Goal: Task Accomplishment & Management: Complete application form

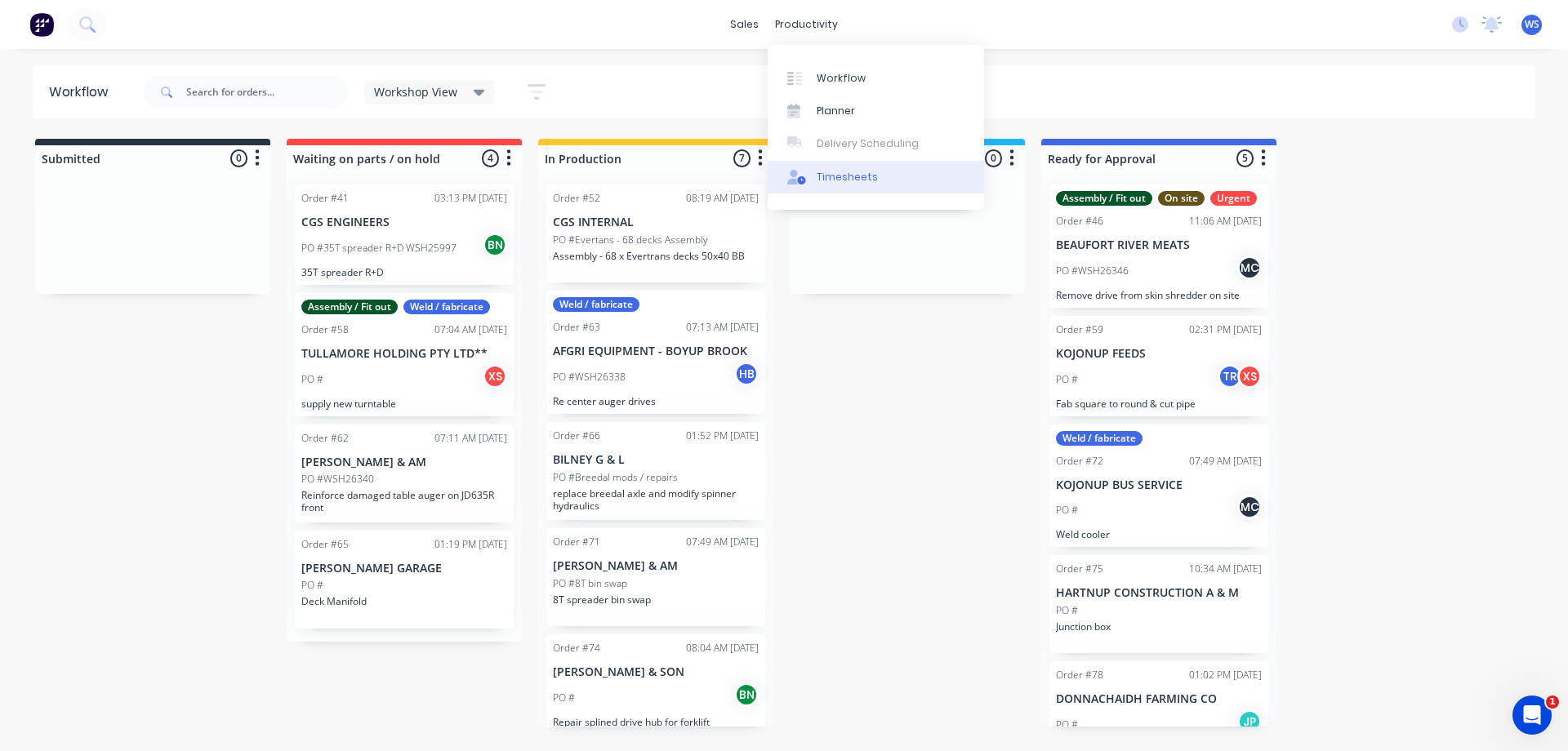
click at [843, 182] on div "Timesheets" at bounding box center [847, 177] width 62 height 14
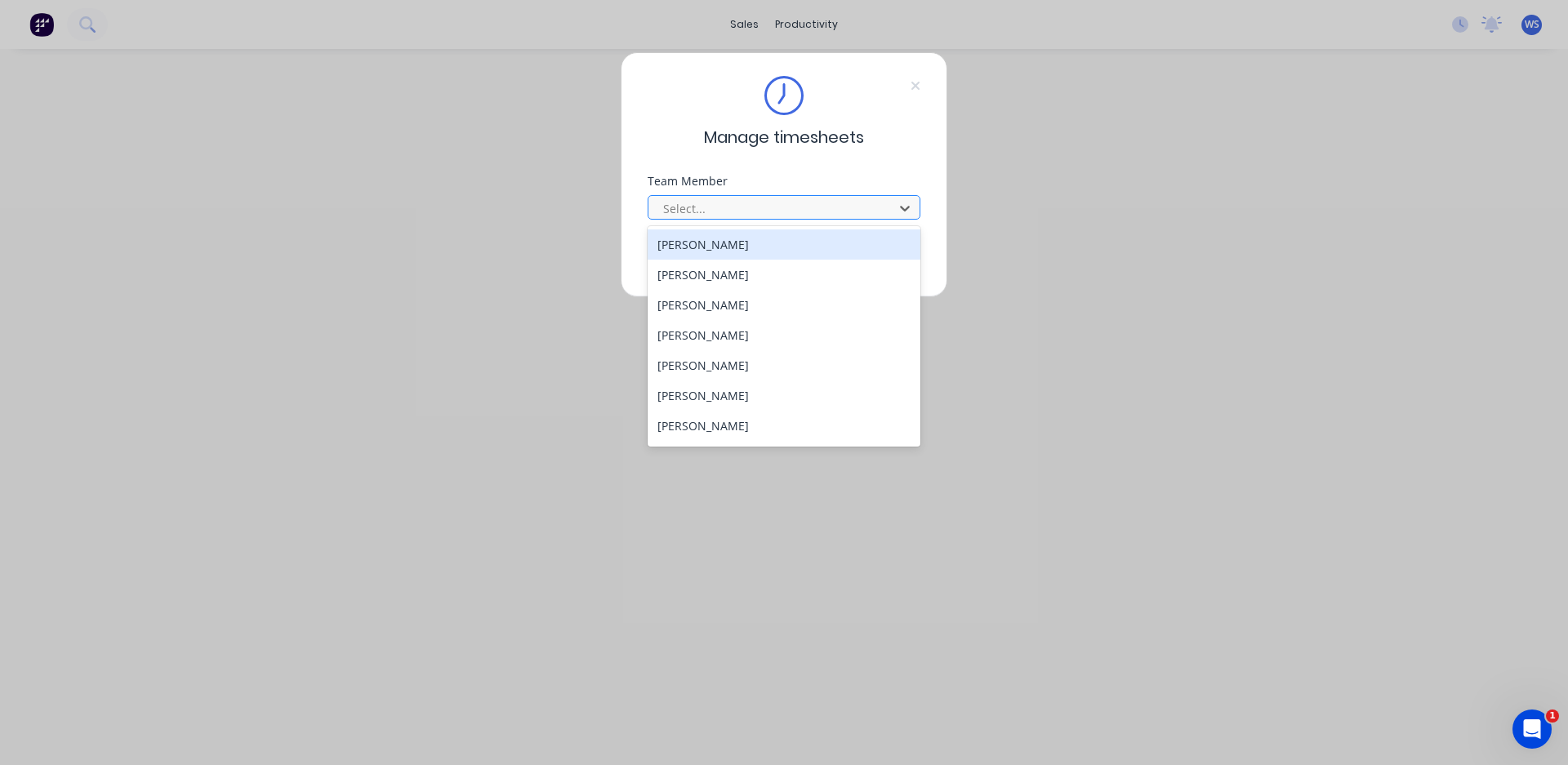
click at [771, 209] on div at bounding box center [773, 208] width 223 height 21
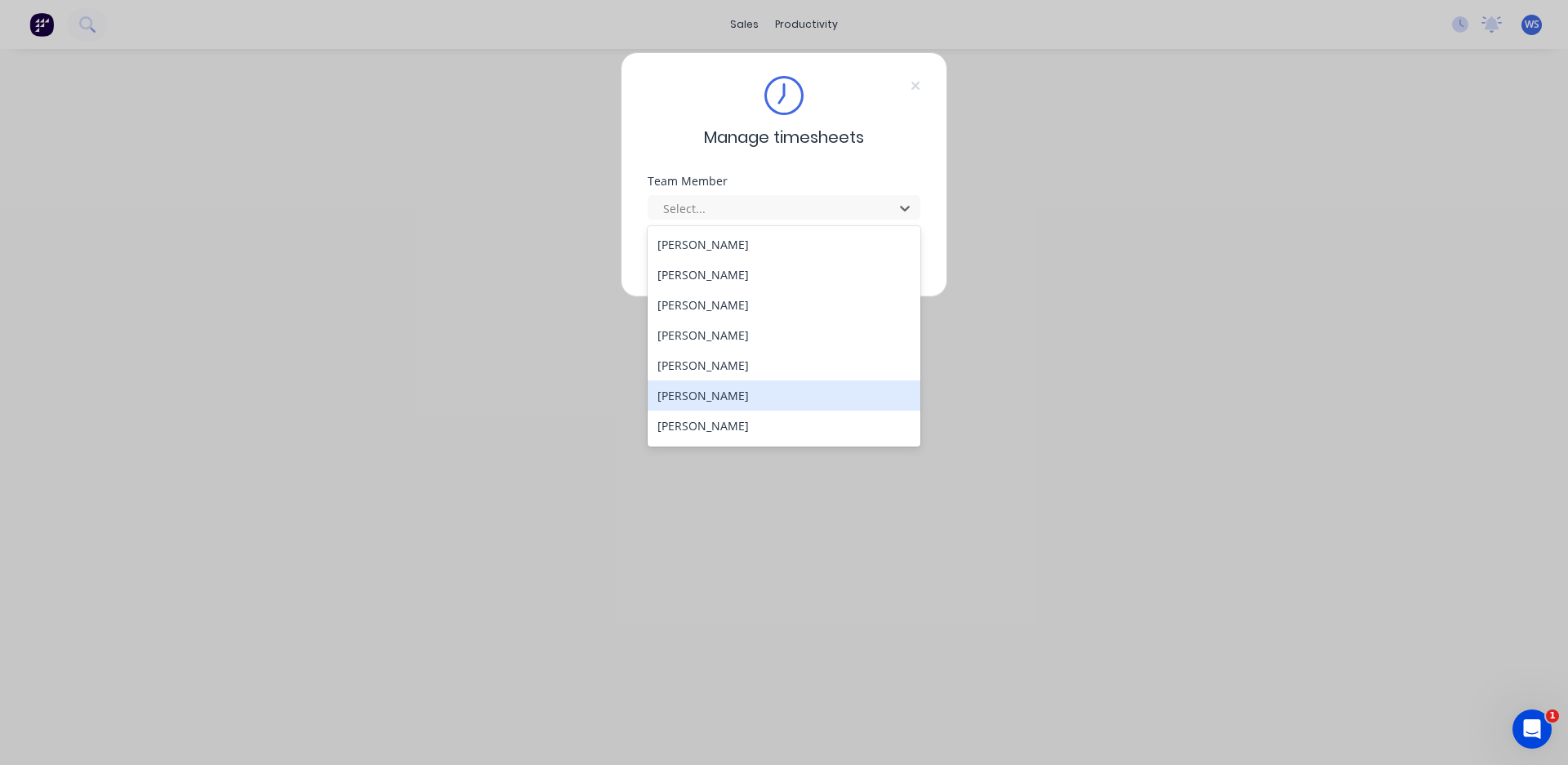
scroll to position [81, 0]
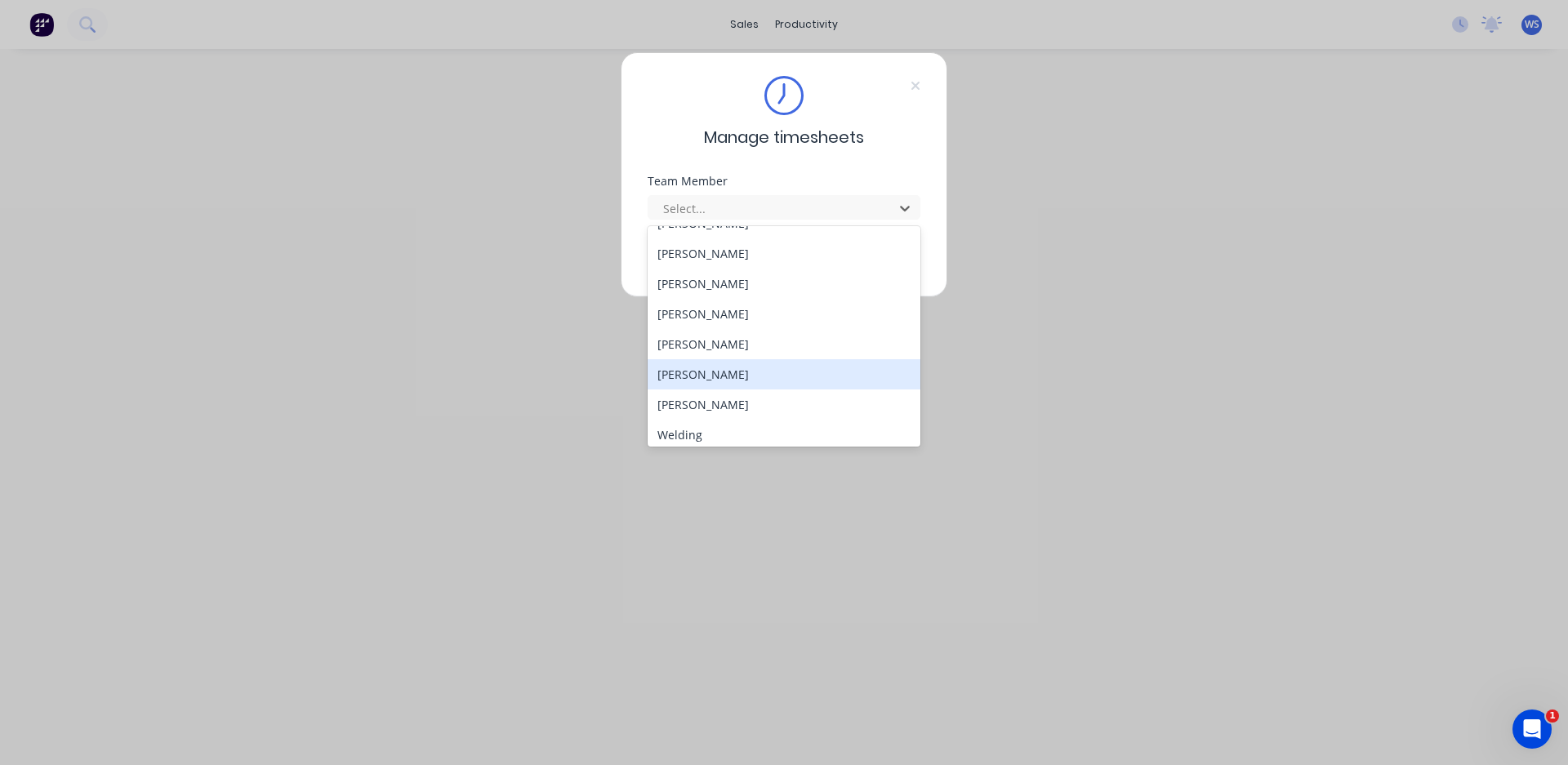
click at [694, 380] on div "[PERSON_NAME]" at bounding box center [783, 374] width 273 height 30
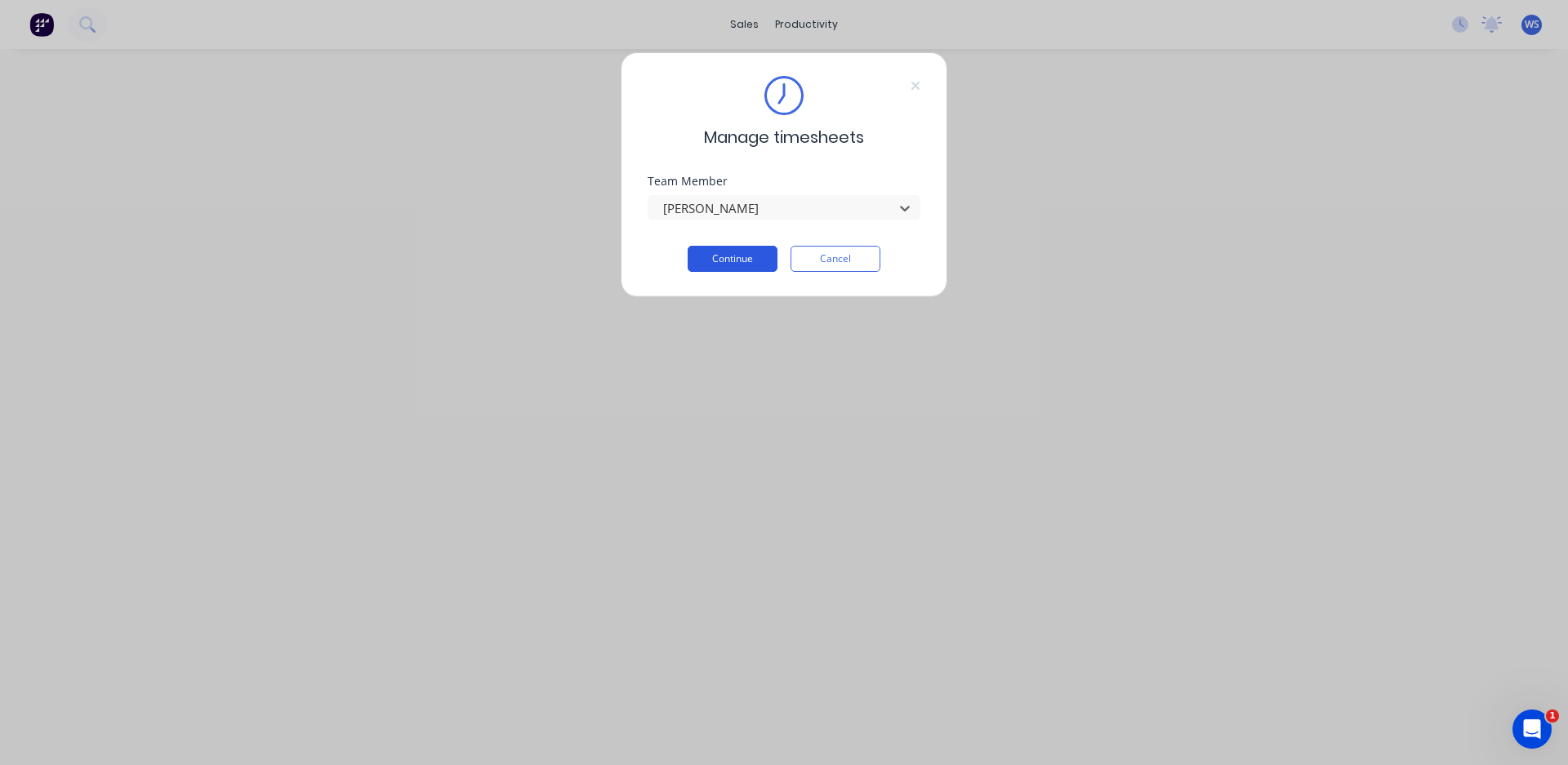
click at [718, 260] on button "Continue" at bounding box center [732, 258] width 89 height 26
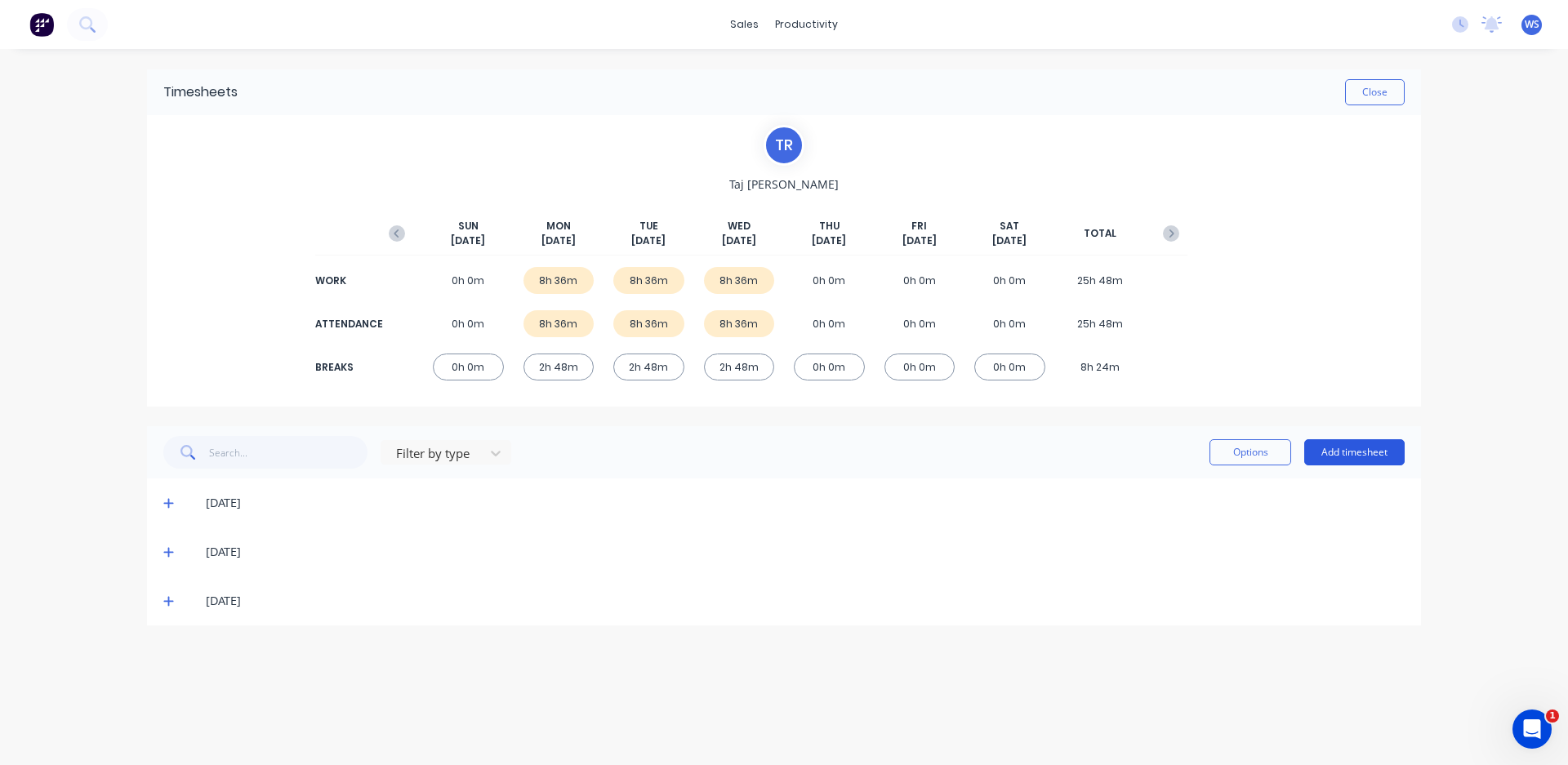
click at [1330, 456] on button "Add timesheet" at bounding box center [1354, 451] width 100 height 26
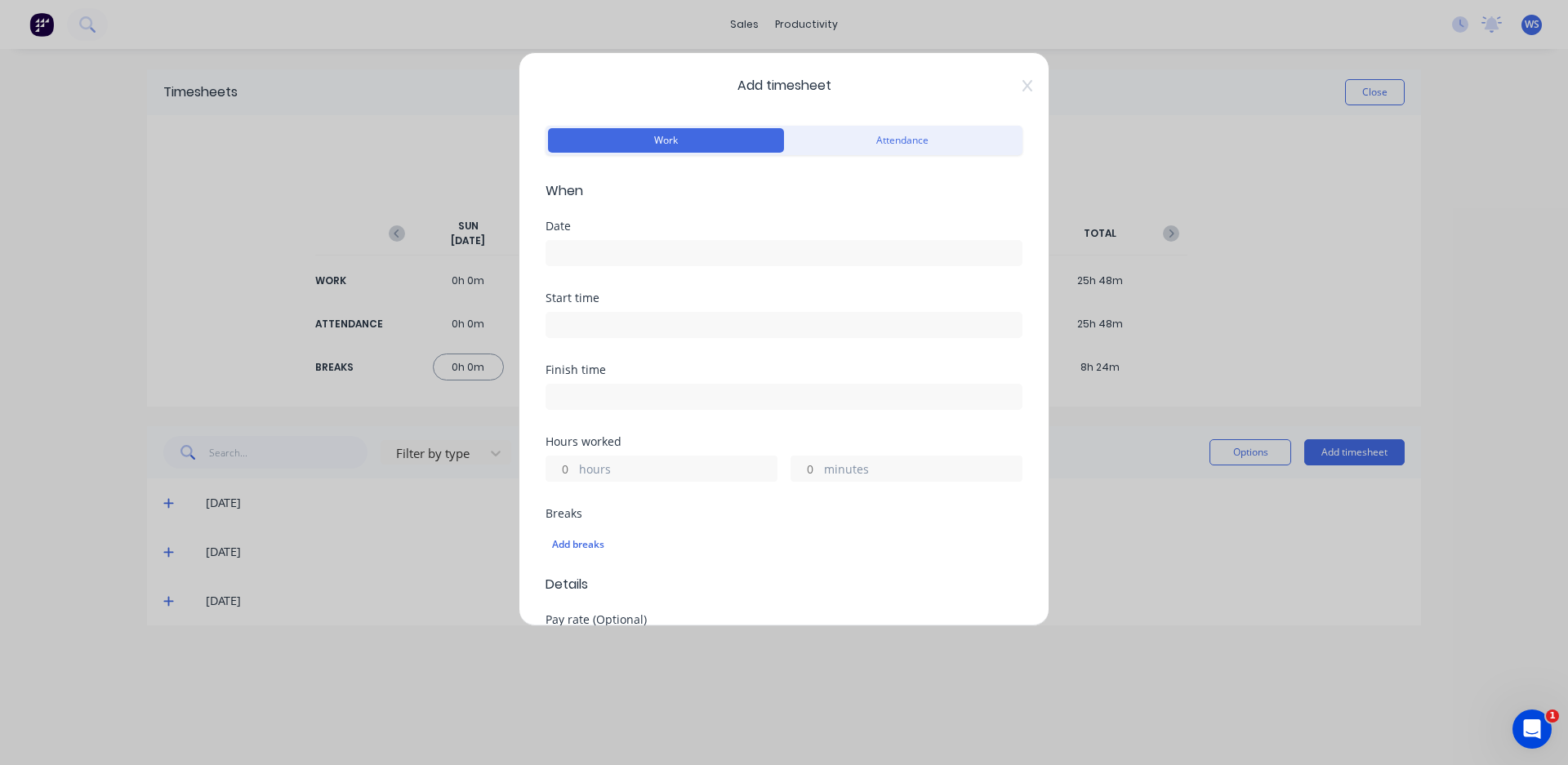
click at [690, 259] on input at bounding box center [784, 252] width 476 height 24
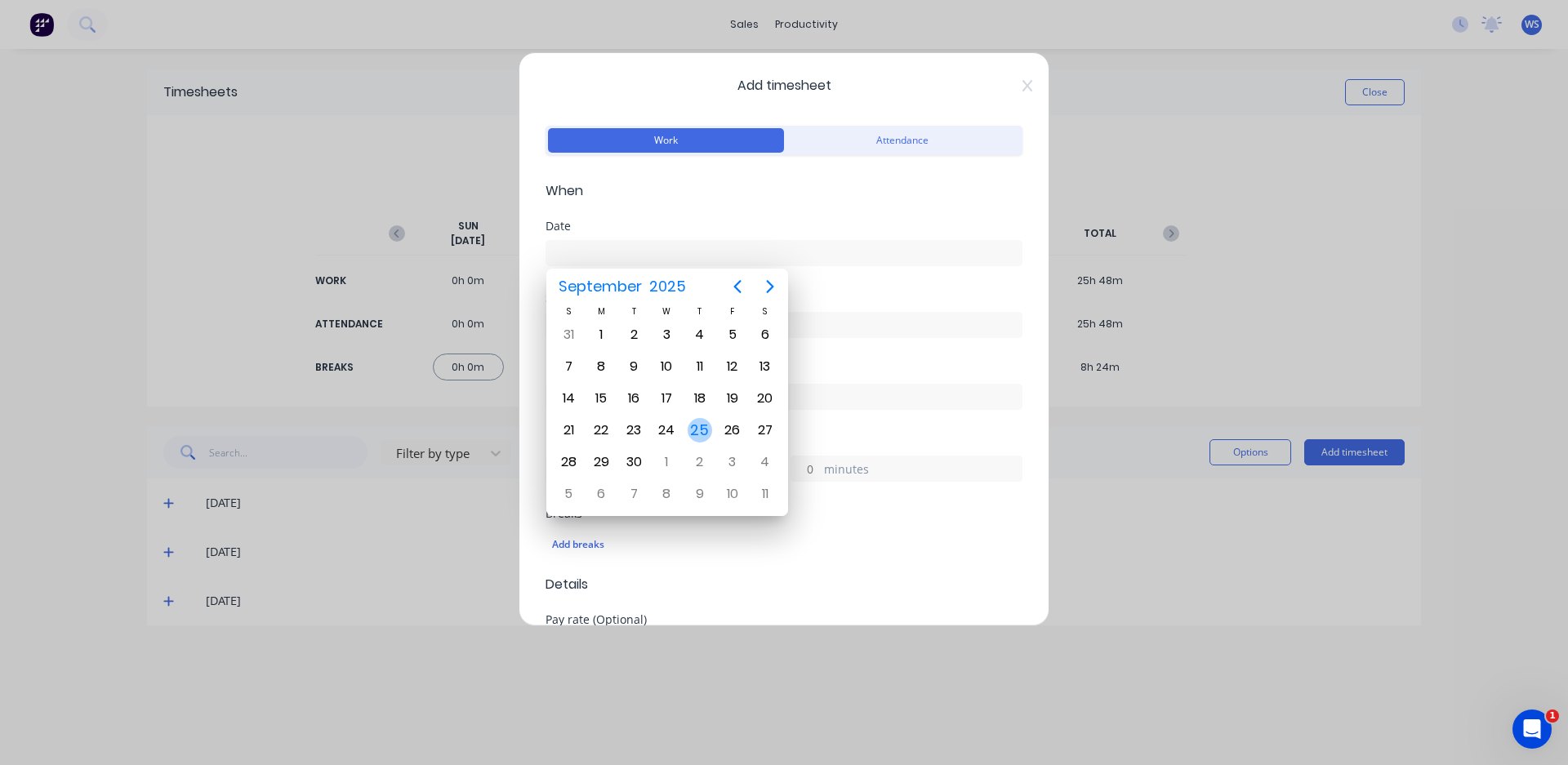
click at [703, 434] on div "25" at bounding box center [699, 430] width 24 height 24
type input "[DATE]"
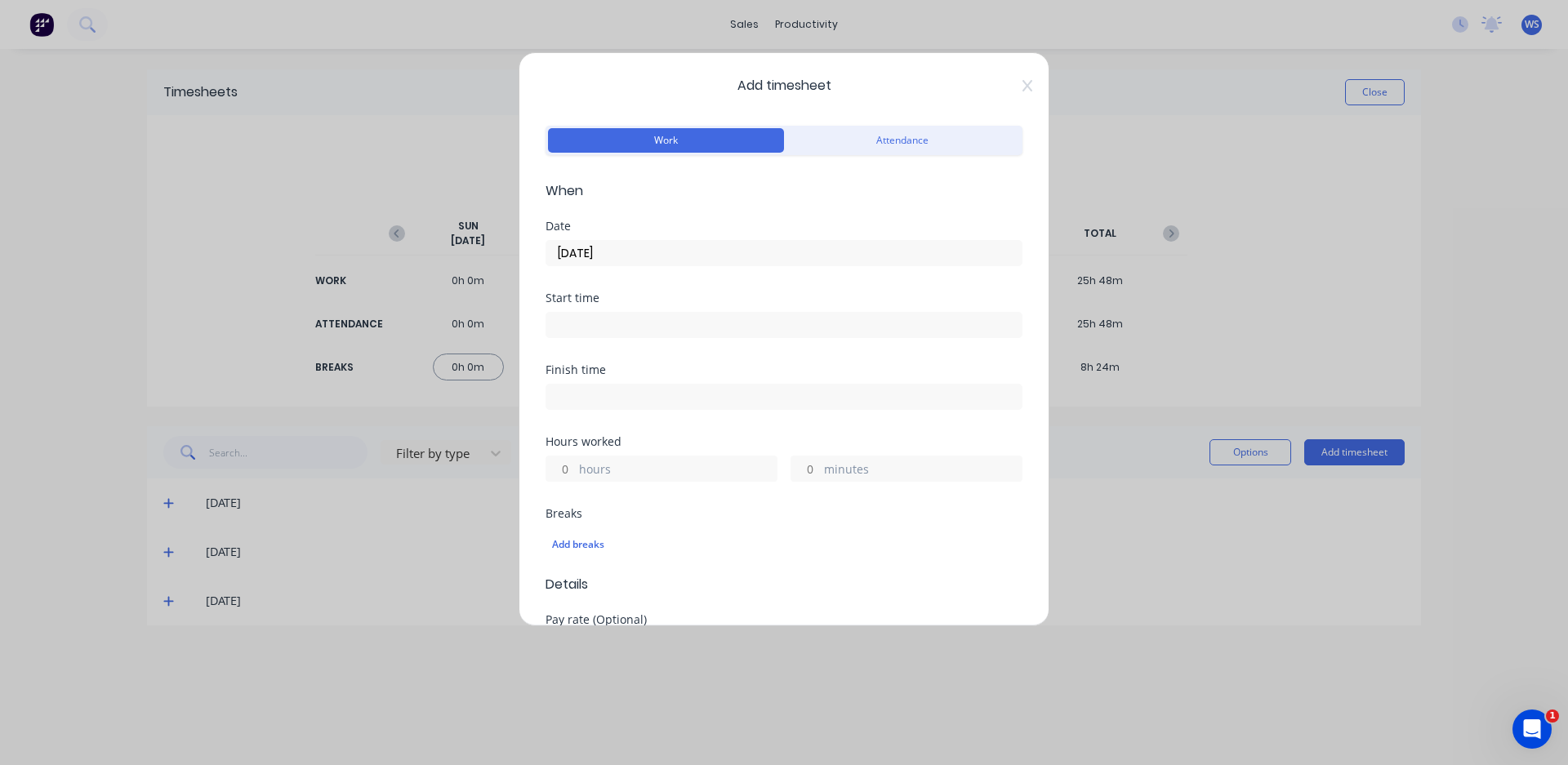
click at [597, 329] on input at bounding box center [784, 324] width 476 height 24
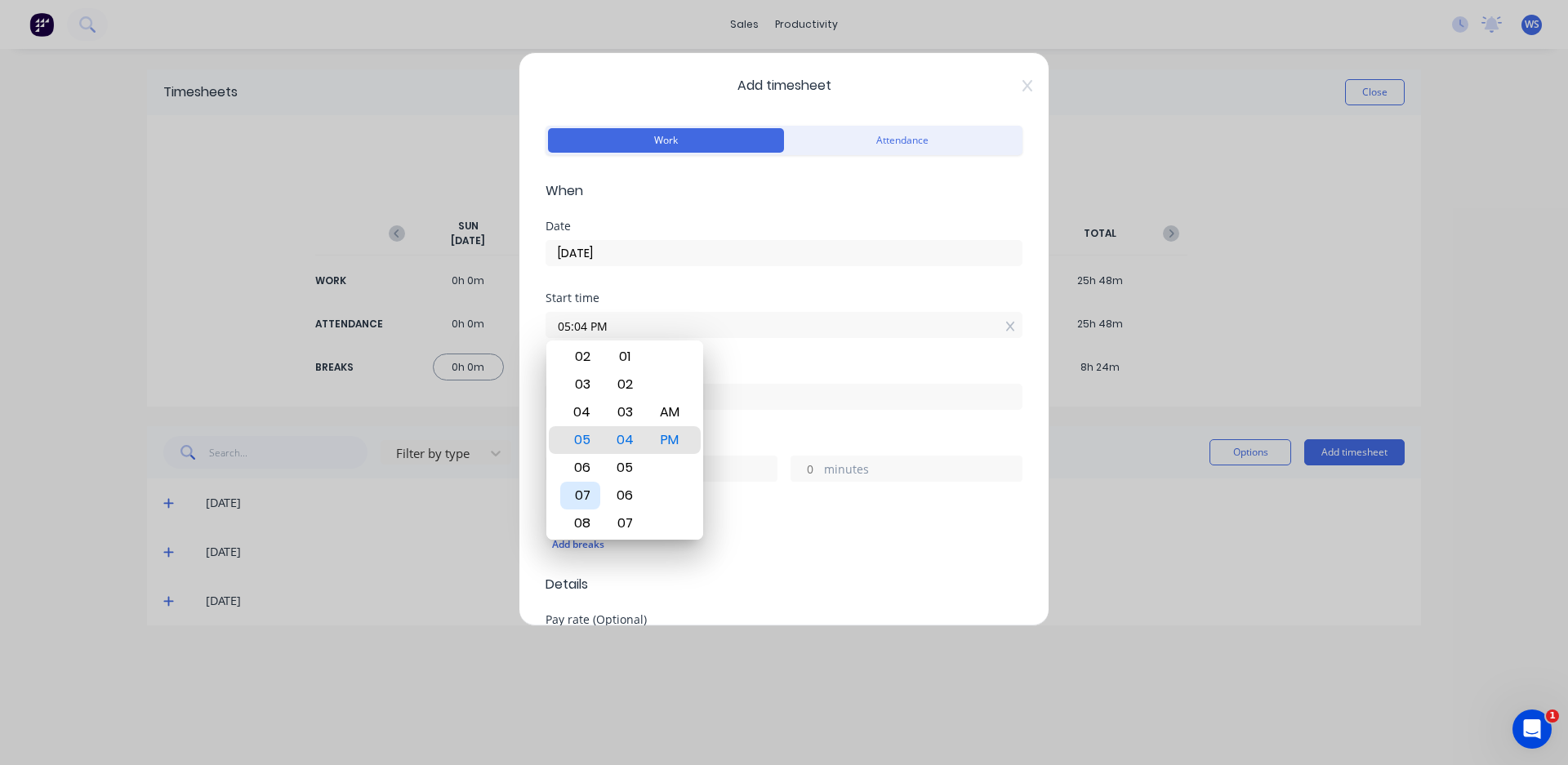
click at [589, 492] on div "07" at bounding box center [580, 495] width 40 height 28
type input "07:00 AM"
click at [734, 367] on div "Finish time" at bounding box center [783, 369] width 476 height 12
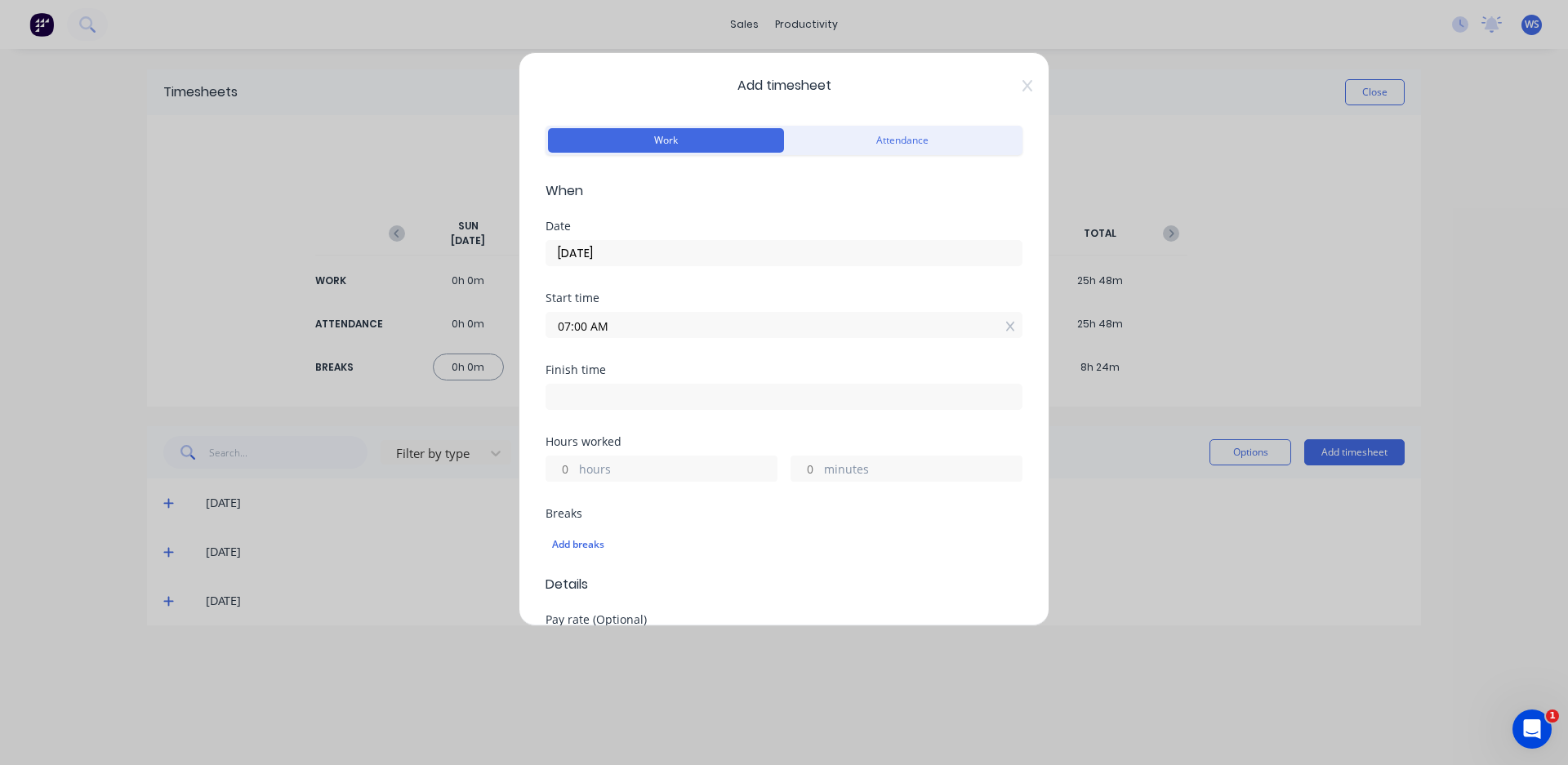
click at [655, 406] on input at bounding box center [784, 396] width 476 height 24
type input "05:04 PM"
type input "10"
type input "4"
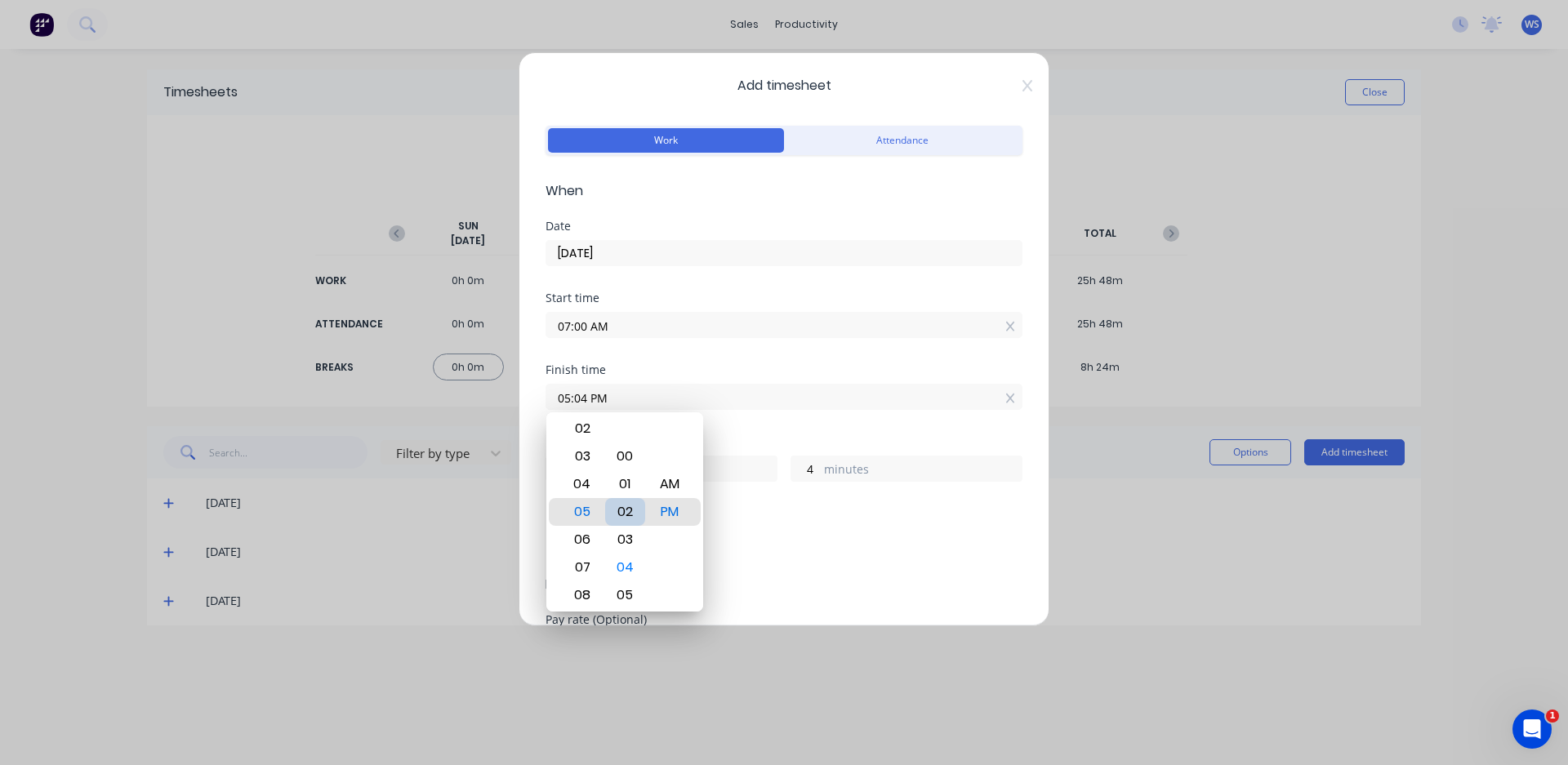
type input "05:01 PM"
type input "1"
type input "05:00 PM"
type input "0"
click at [802, 532] on div "Add breaks" at bounding box center [783, 544] width 476 height 34
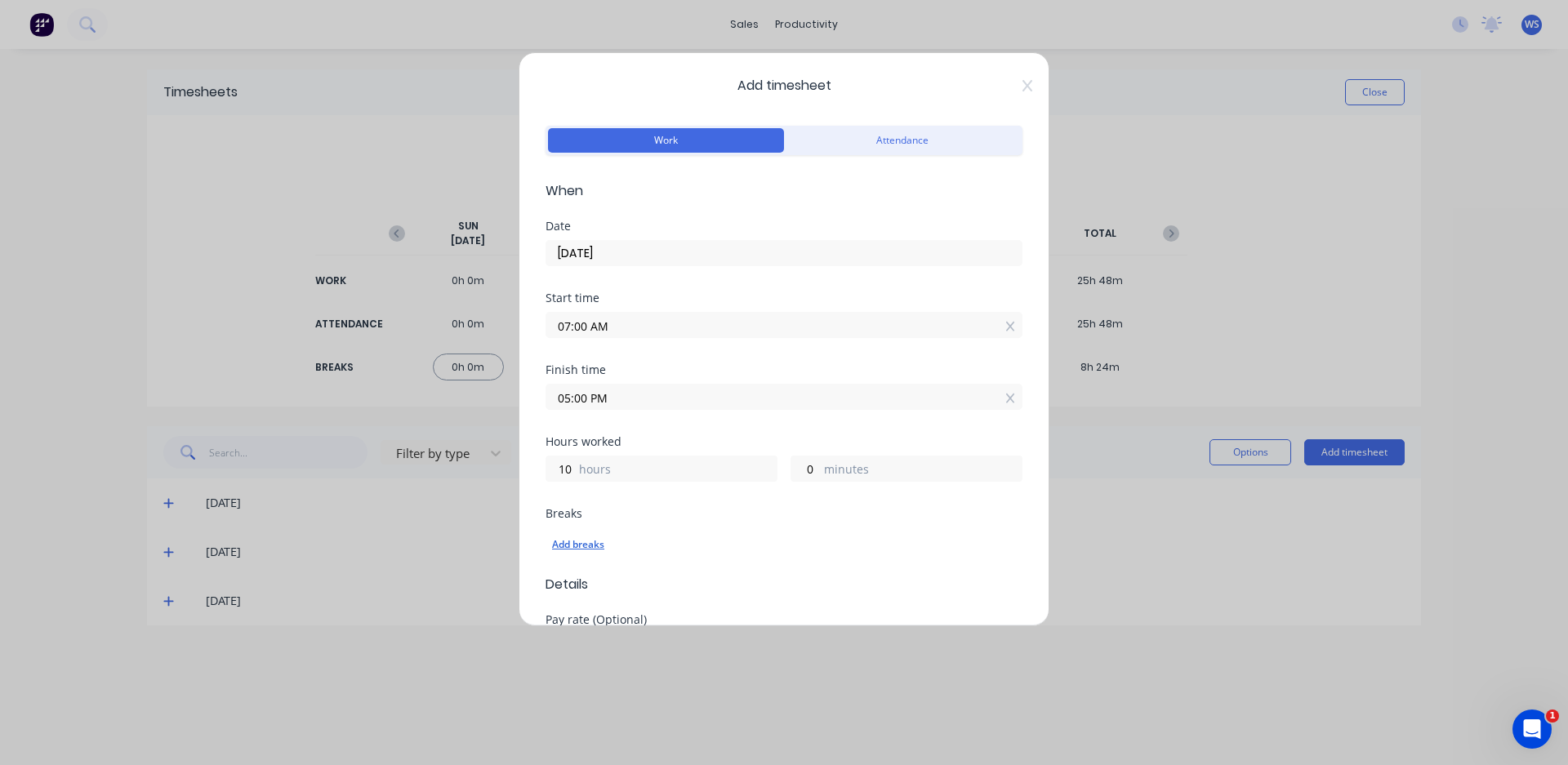
click at [599, 543] on div "Add breaks" at bounding box center [783, 544] width 464 height 21
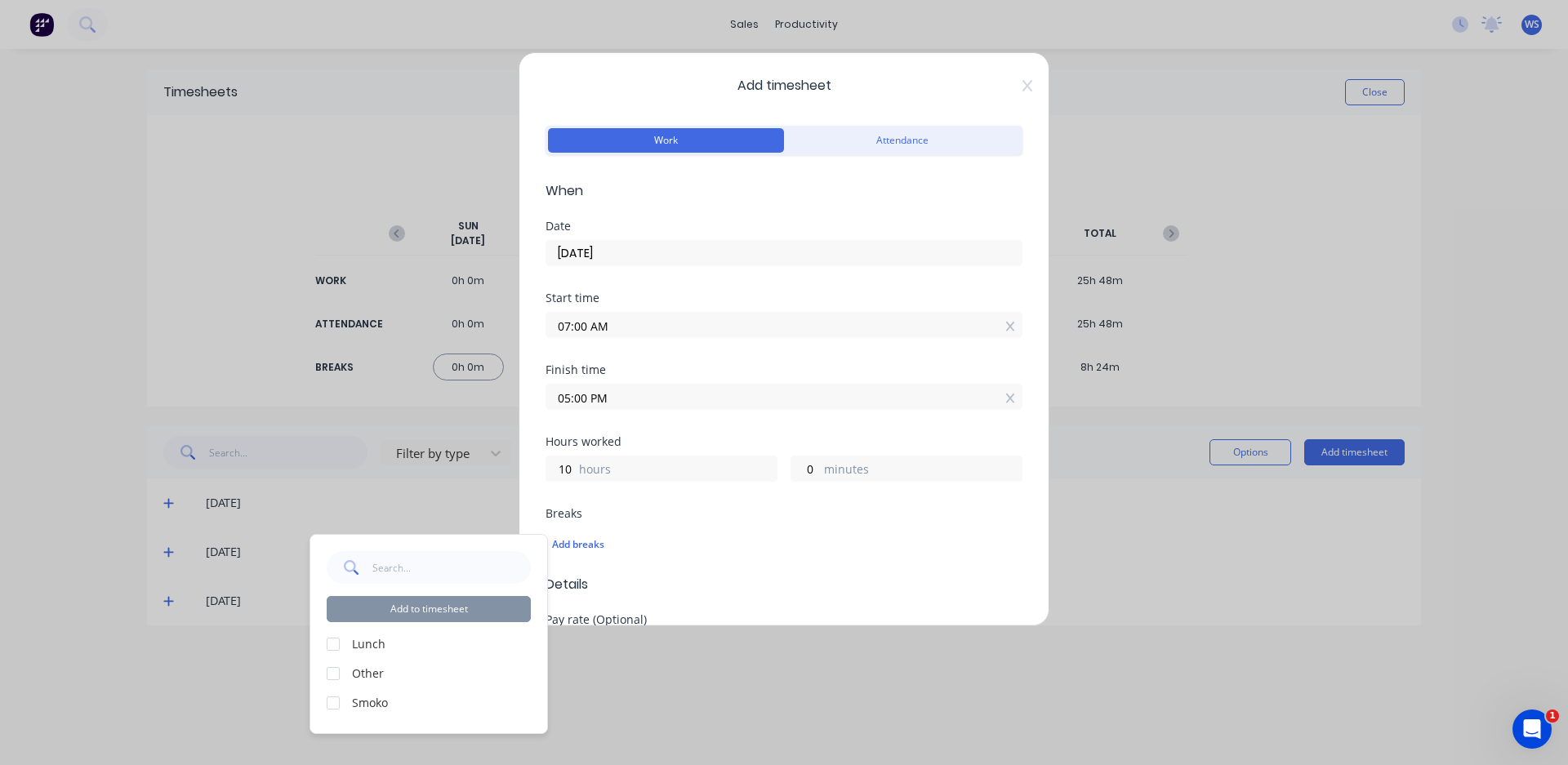
click at [332, 646] on div at bounding box center [333, 643] width 33 height 33
click at [335, 705] on div at bounding box center [333, 702] width 33 height 33
click at [595, 687] on div "Add timesheet Work Attendance When Date [DATE] Start time 07:00 AM Finish time …" at bounding box center [784, 382] width 1568 height 765
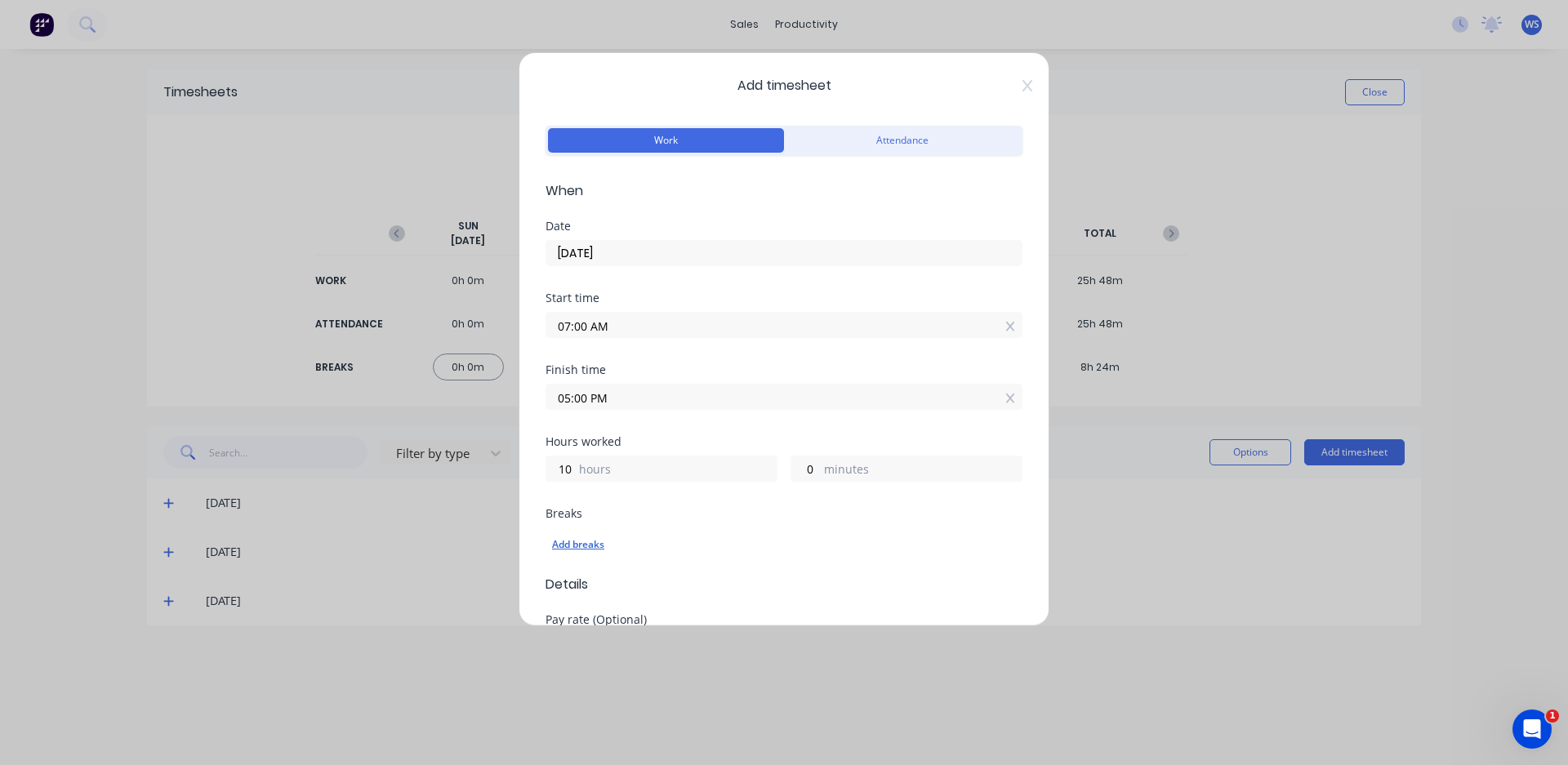
click at [587, 546] on div "Add breaks" at bounding box center [783, 544] width 464 height 21
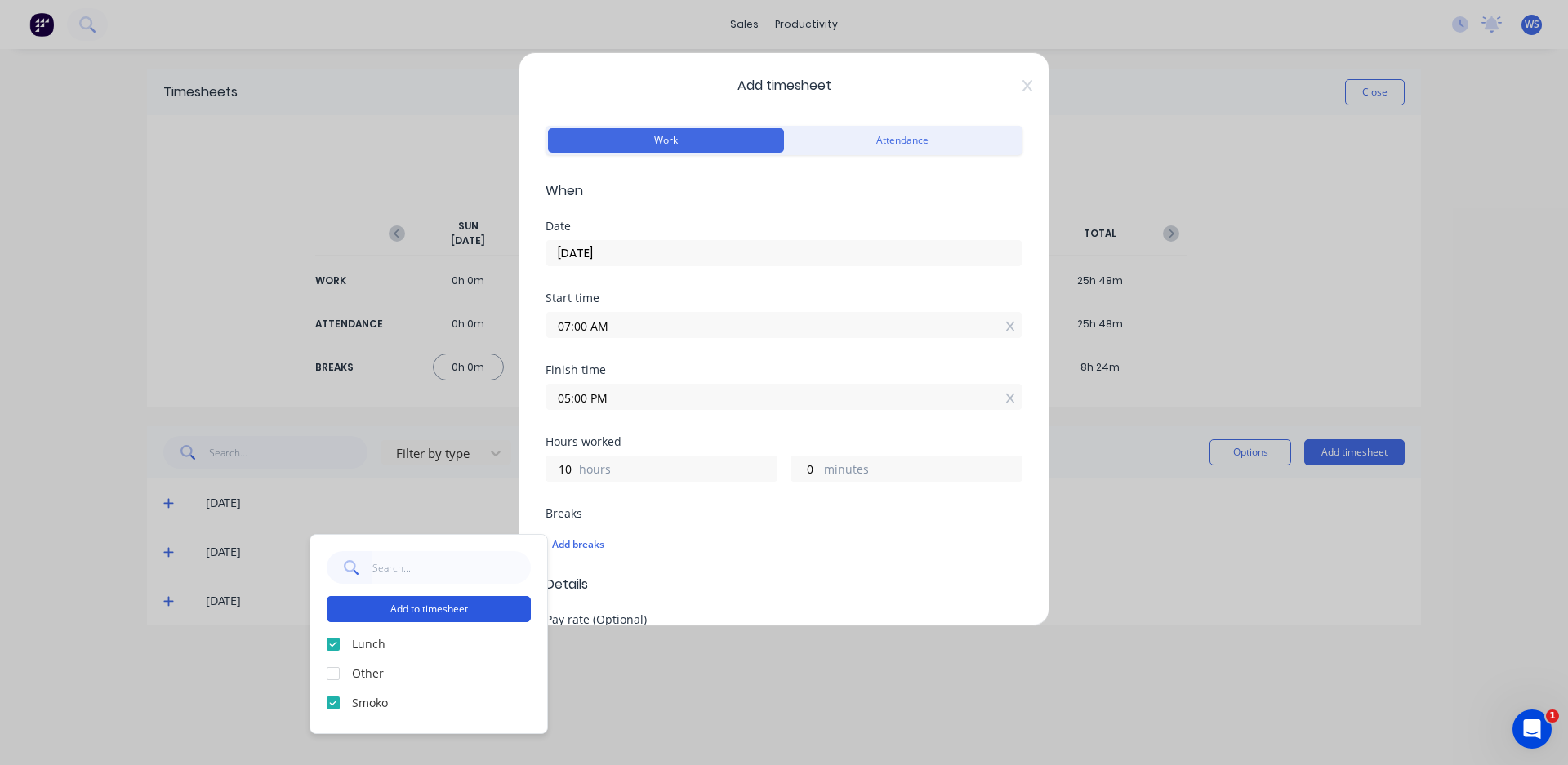
click at [476, 618] on button "Add to timesheet" at bounding box center [428, 609] width 204 height 26
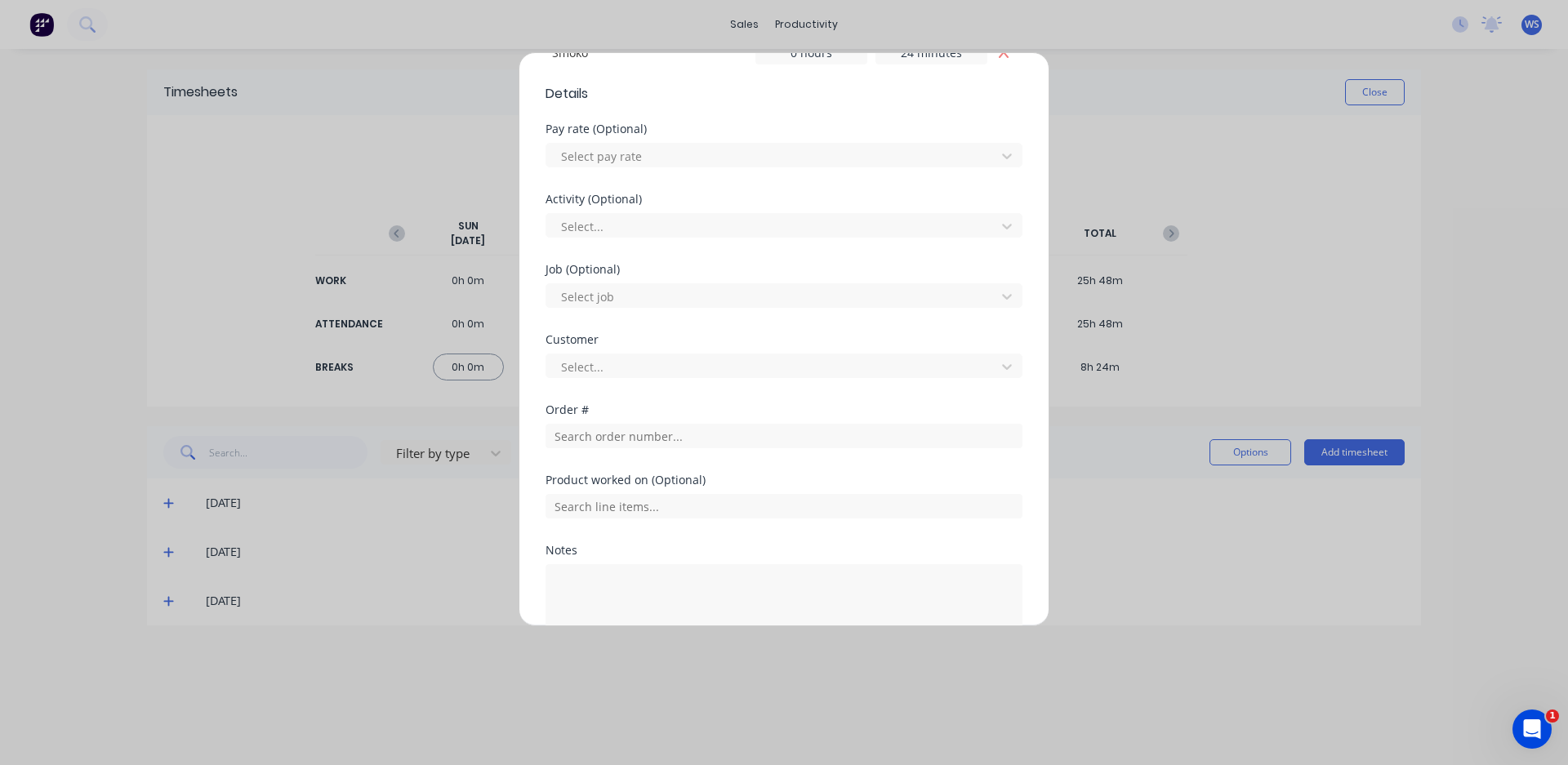
scroll to position [571, 0]
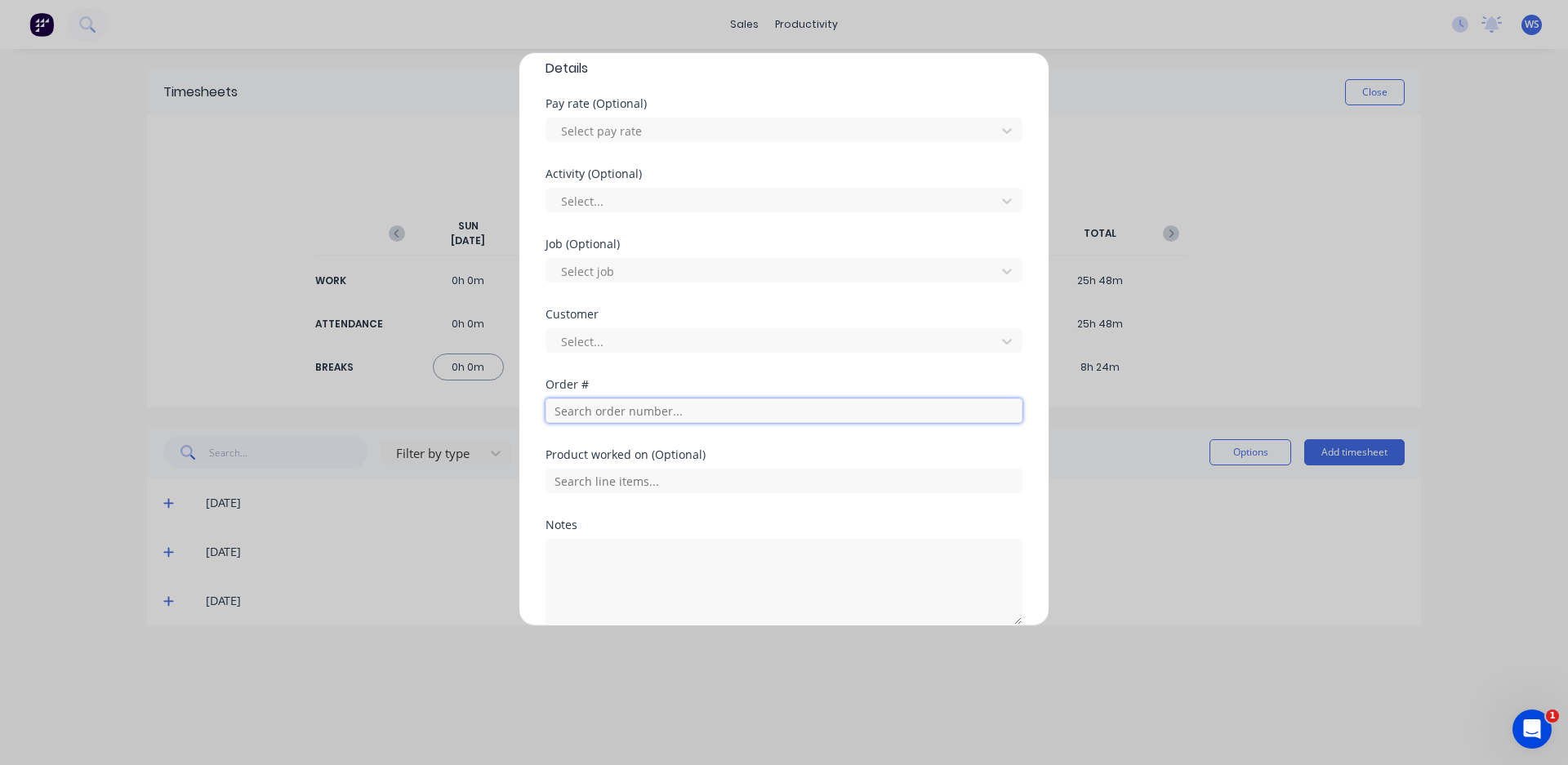
click at [649, 415] on input "text" at bounding box center [783, 410] width 476 height 24
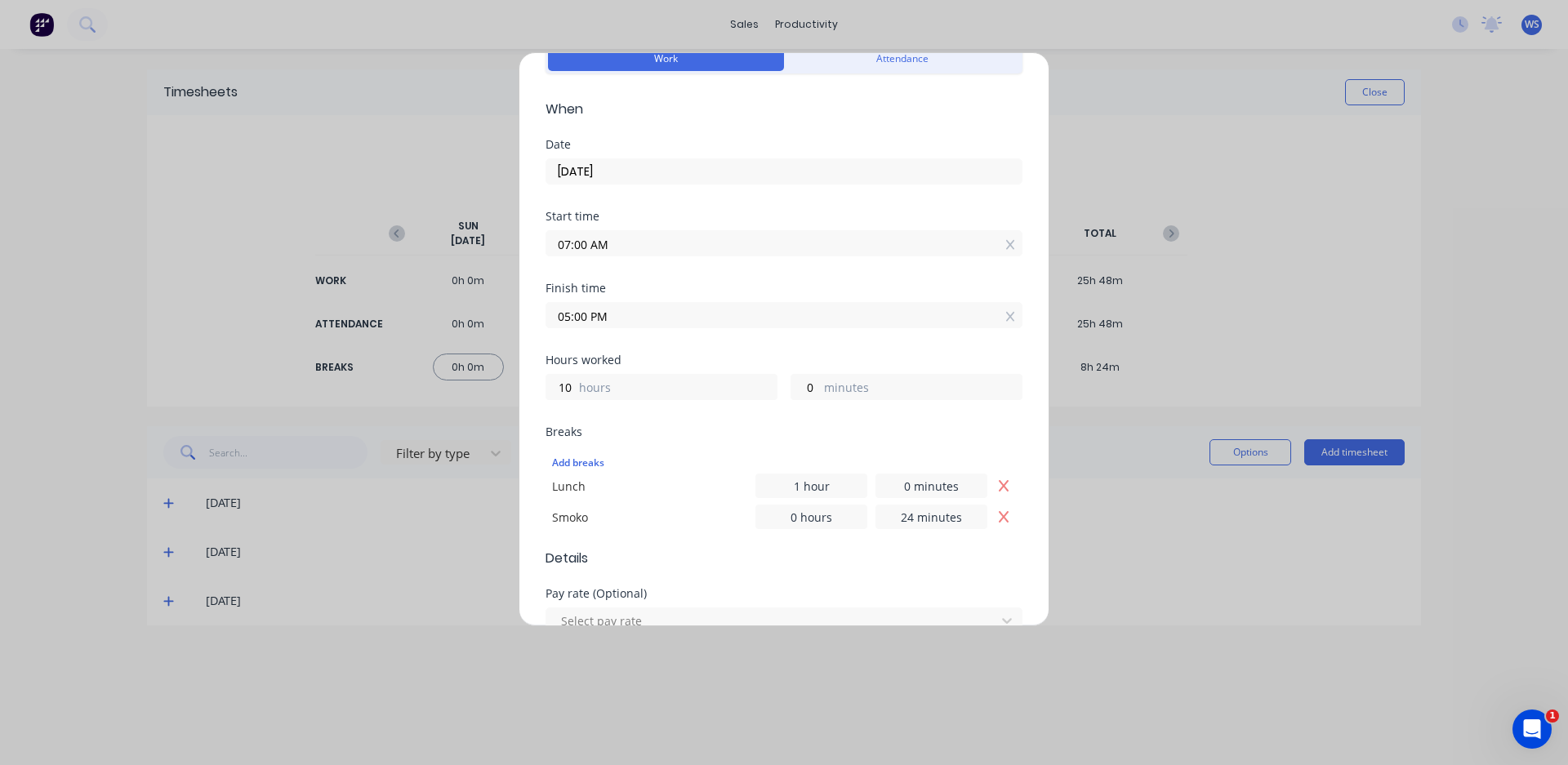
scroll to position [0, 0]
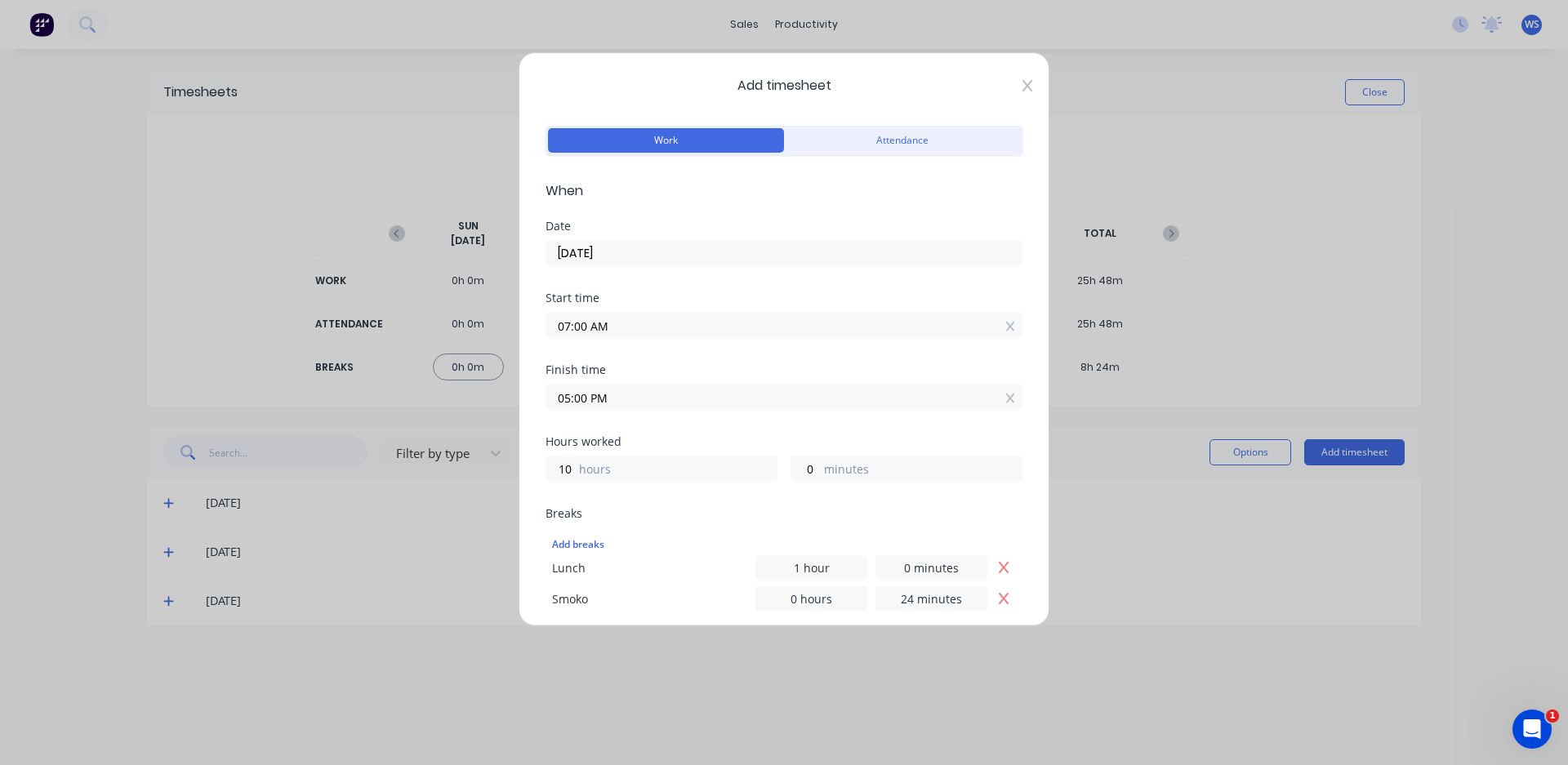
click at [1023, 88] on icon at bounding box center [1027, 86] width 10 height 12
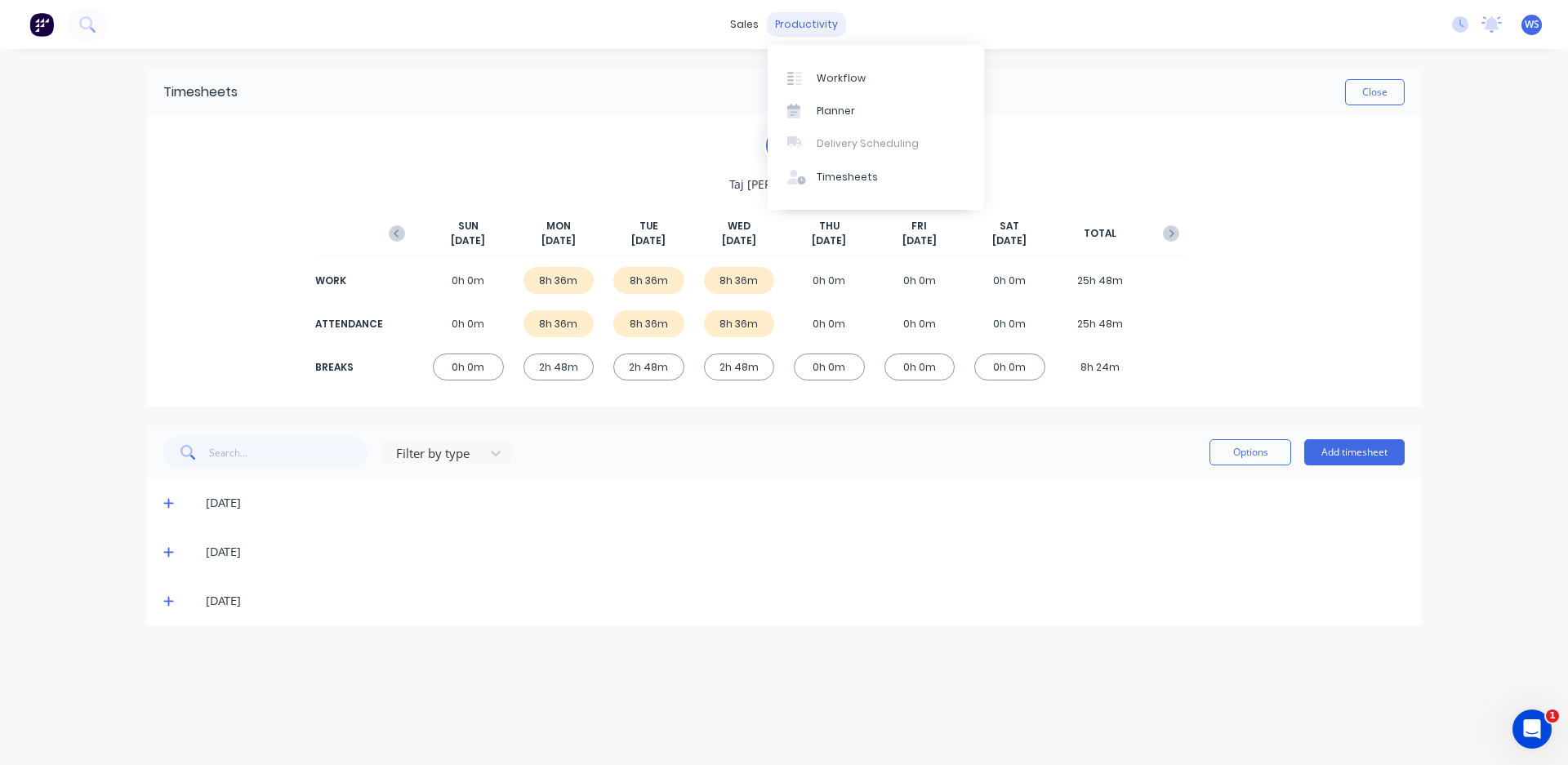
click at [797, 21] on div "productivity" at bounding box center [806, 24] width 80 height 24
click at [825, 88] on link "Workflow" at bounding box center [876, 78] width 216 height 33
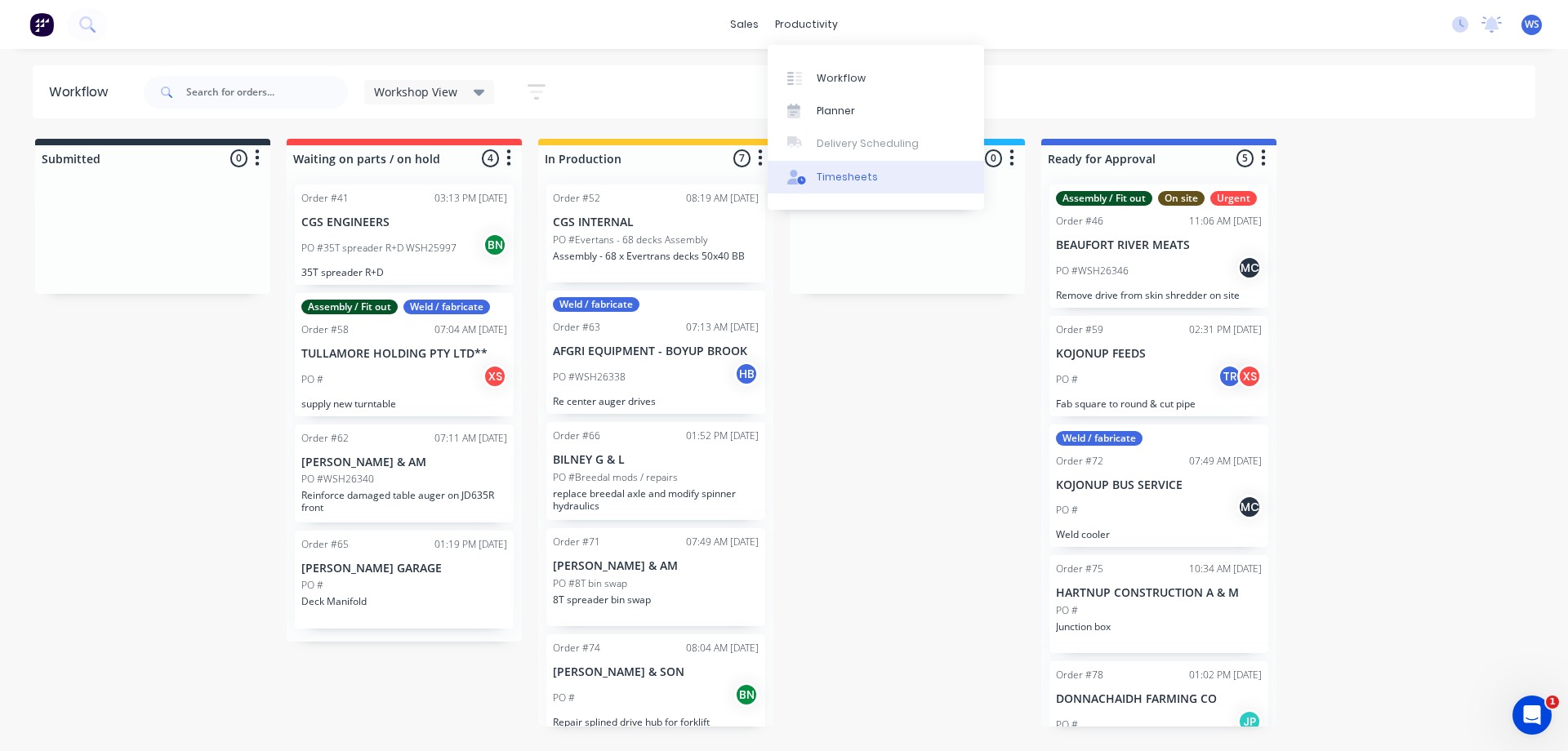
click at [831, 178] on div "Timesheets" at bounding box center [847, 177] width 62 height 14
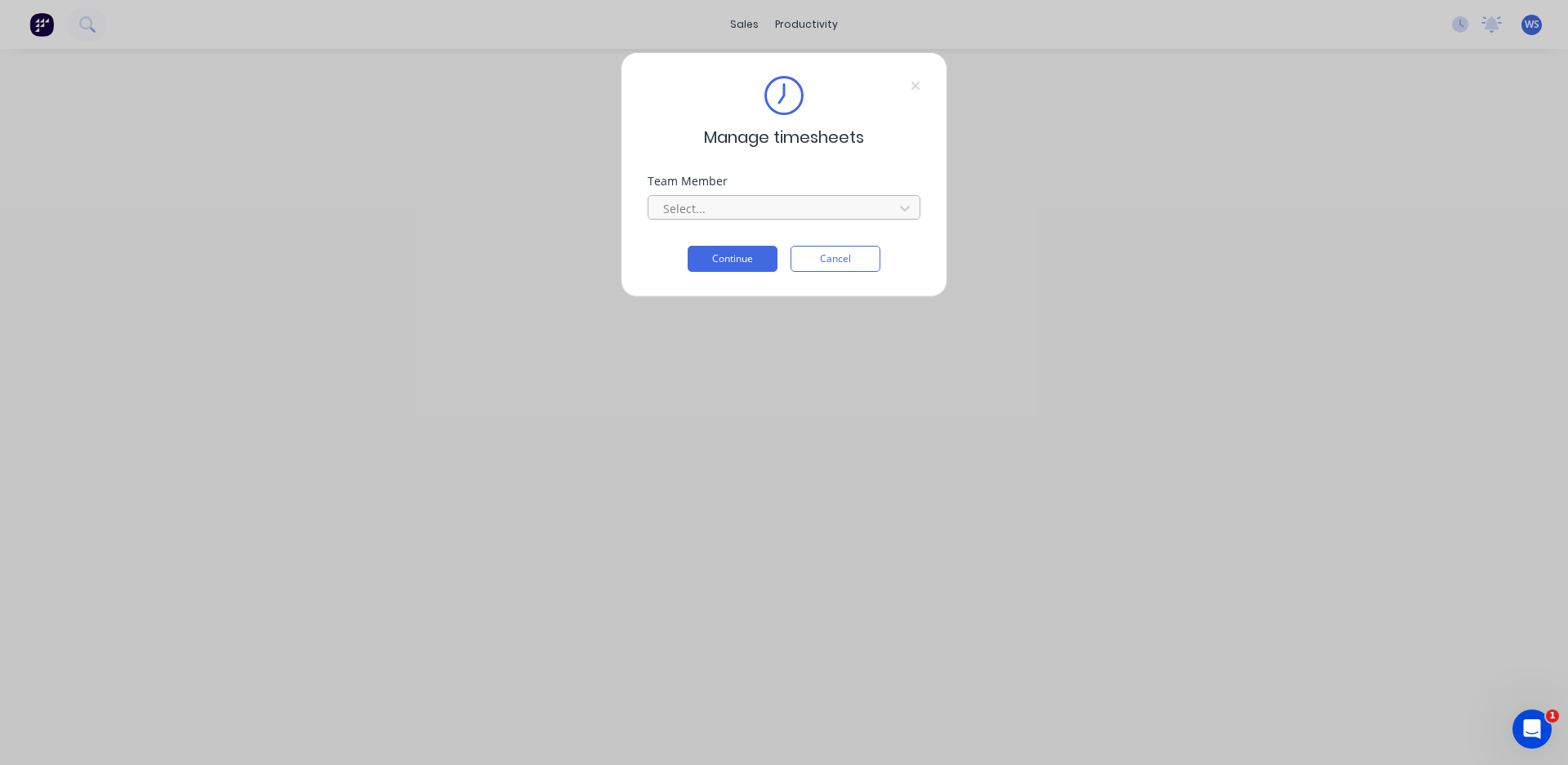
click at [772, 214] on div at bounding box center [773, 208] width 223 height 21
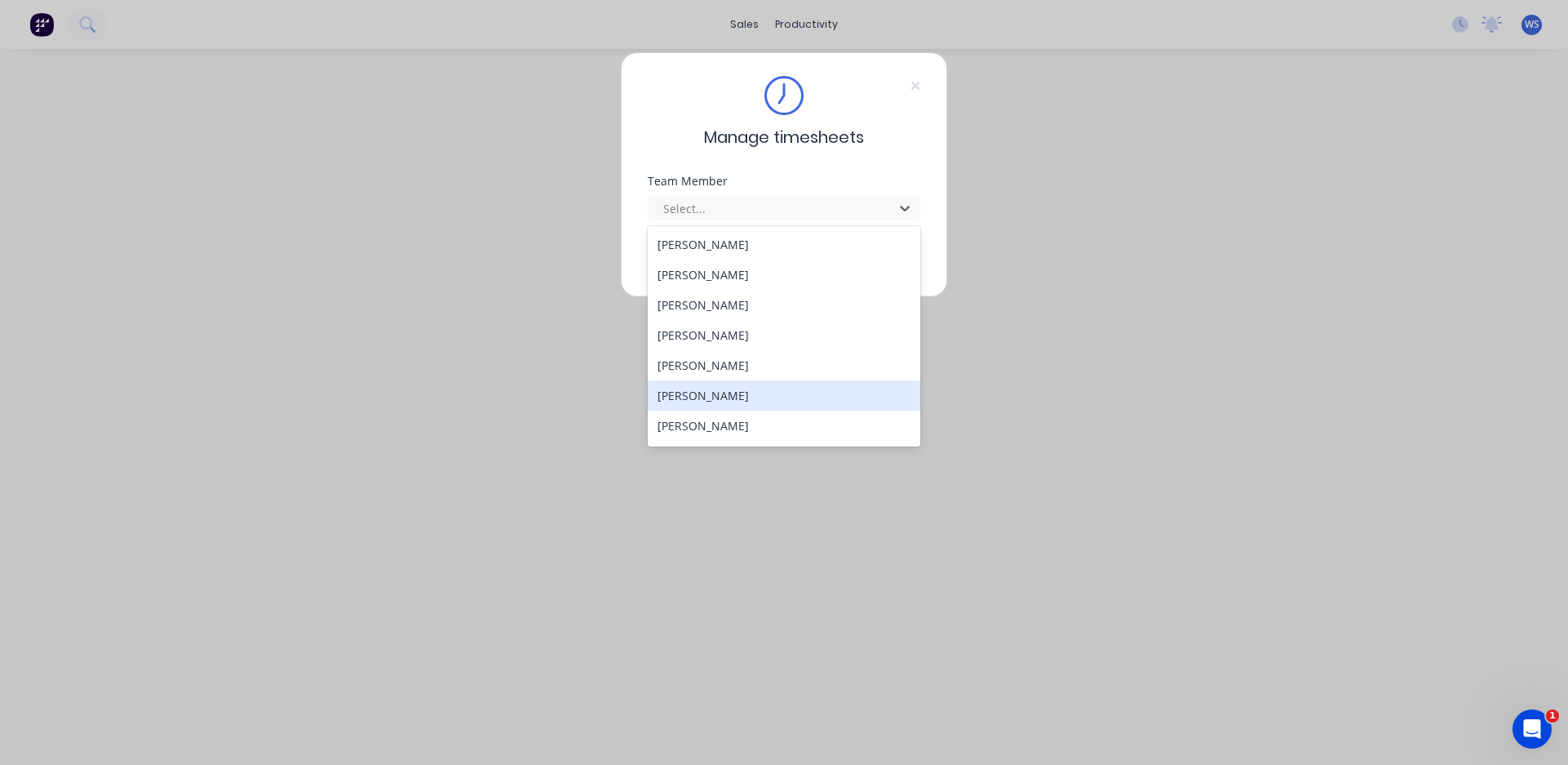
scroll to position [148, 0]
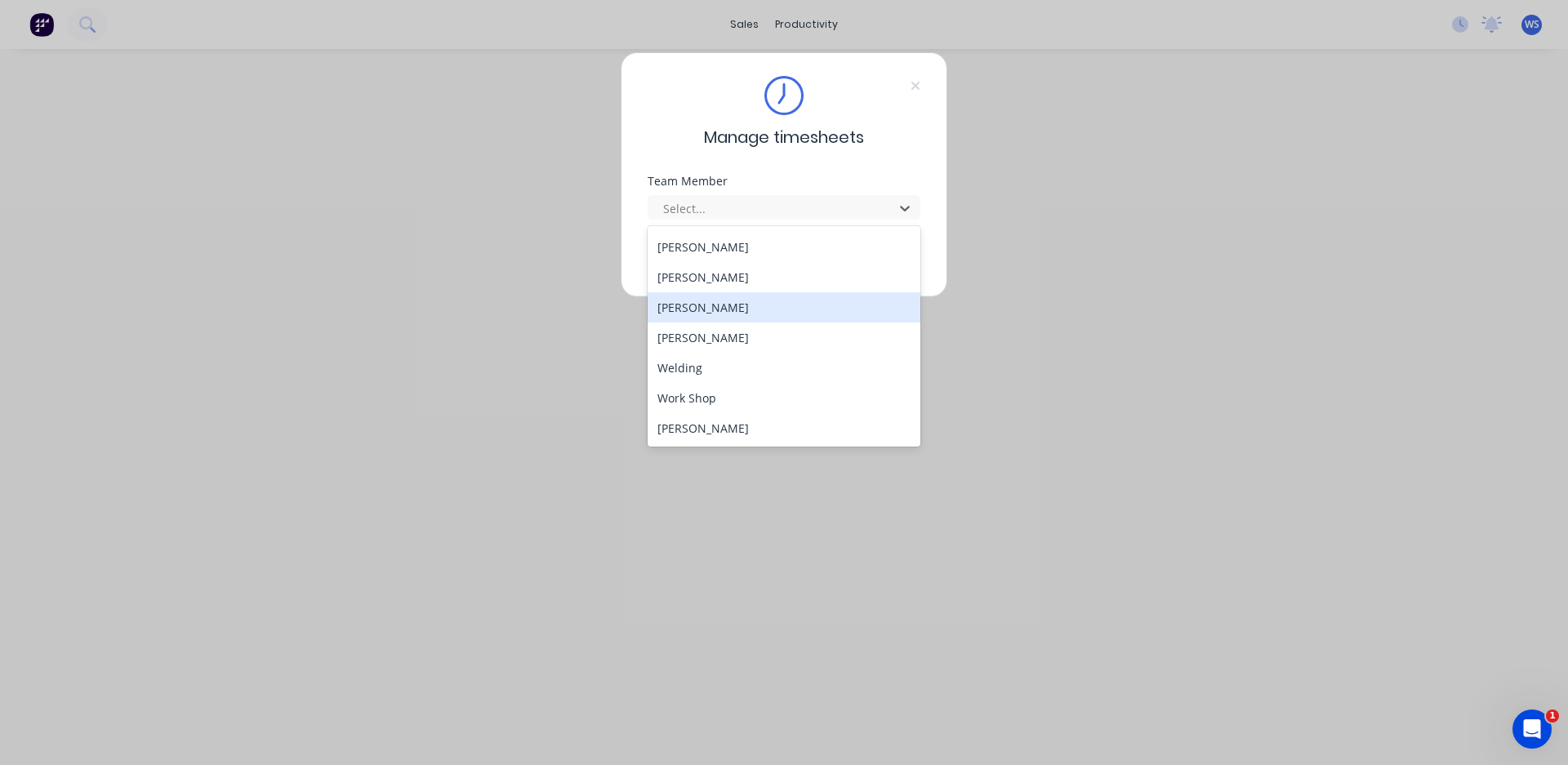
click at [708, 318] on div "[PERSON_NAME]" at bounding box center [783, 307] width 273 height 30
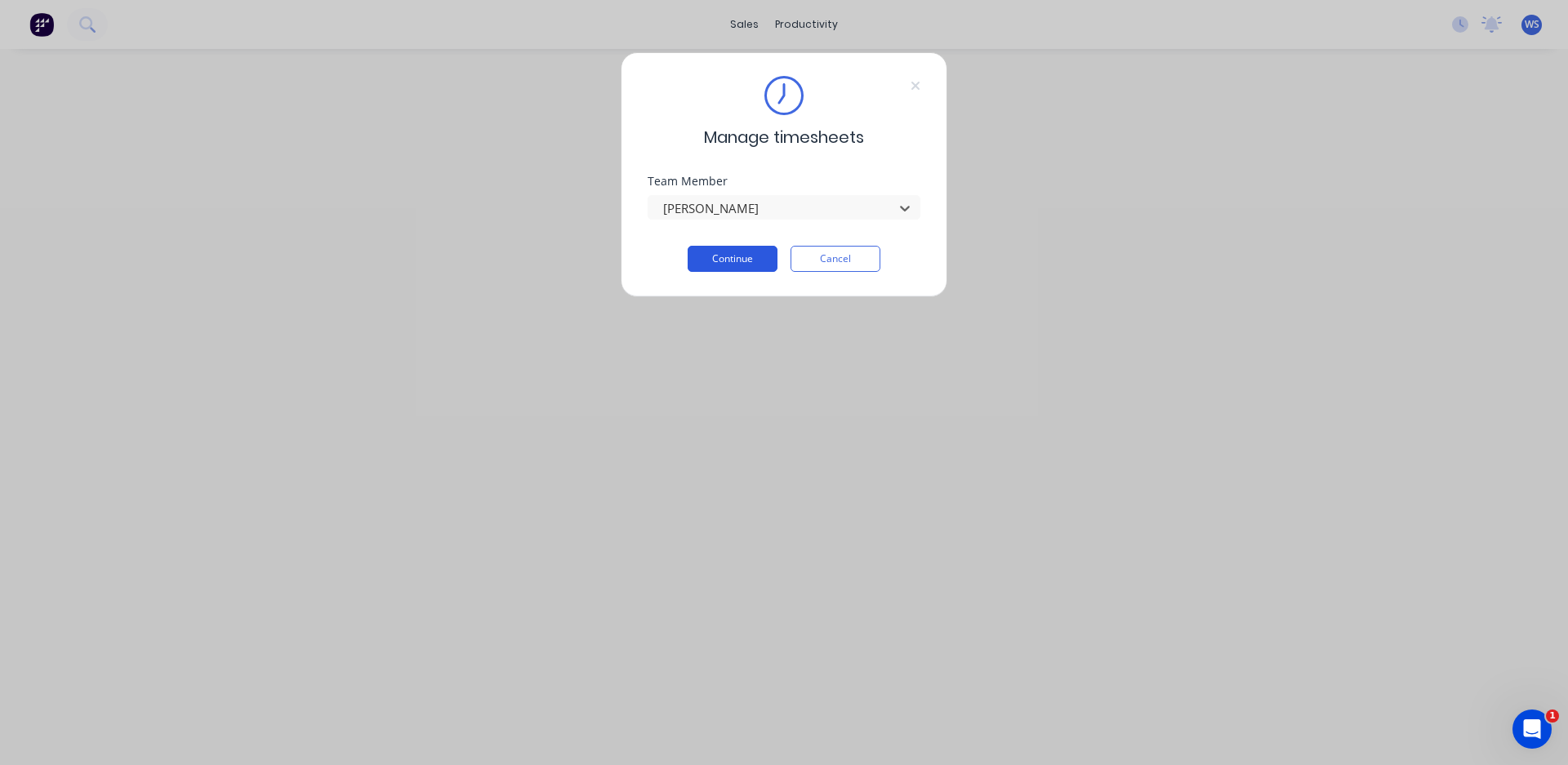
click at [738, 251] on button "Continue" at bounding box center [732, 258] width 89 height 26
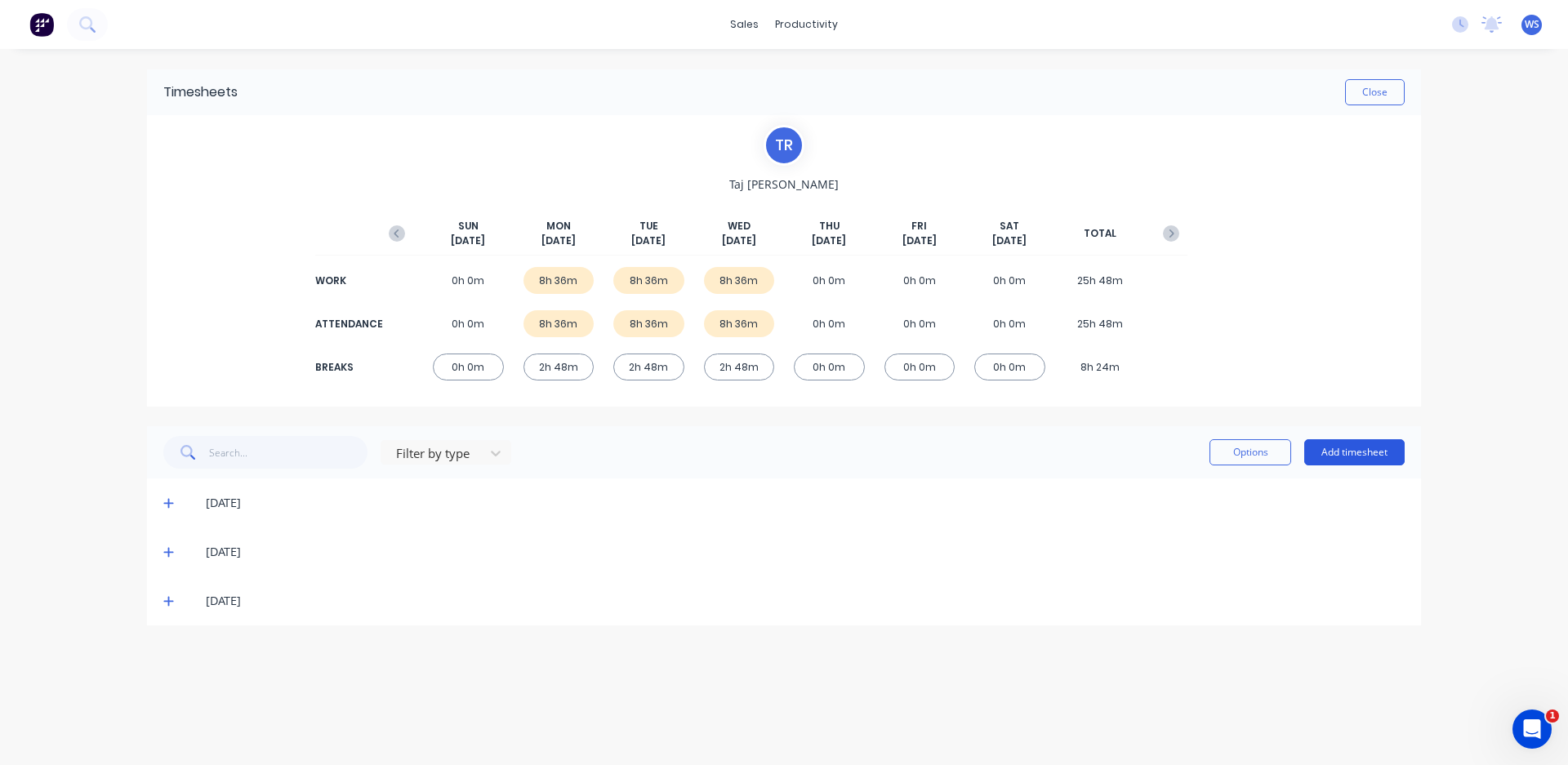
click at [1361, 458] on button "Add timesheet" at bounding box center [1354, 451] width 100 height 26
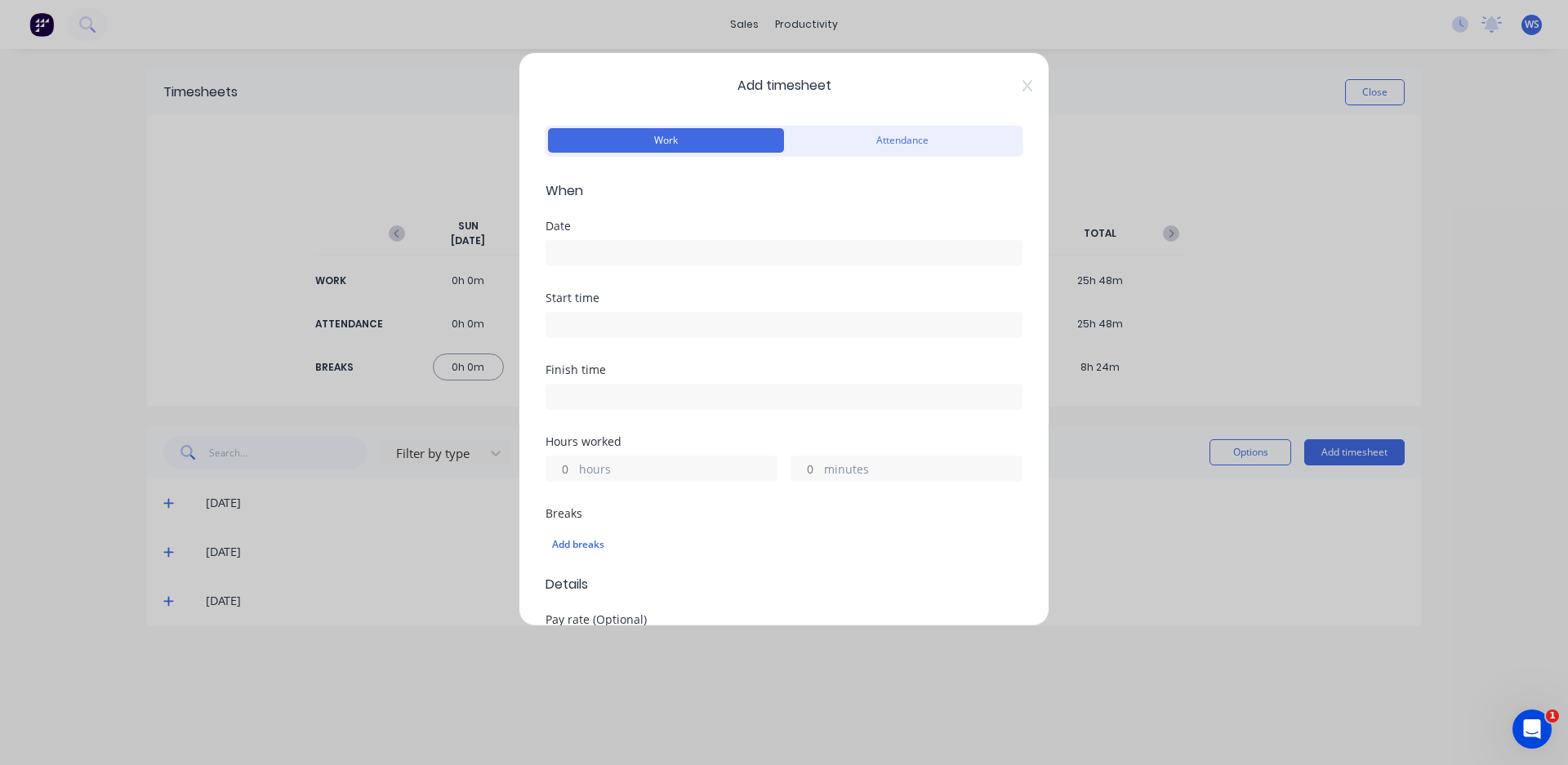
click at [621, 257] on input at bounding box center [784, 252] width 476 height 24
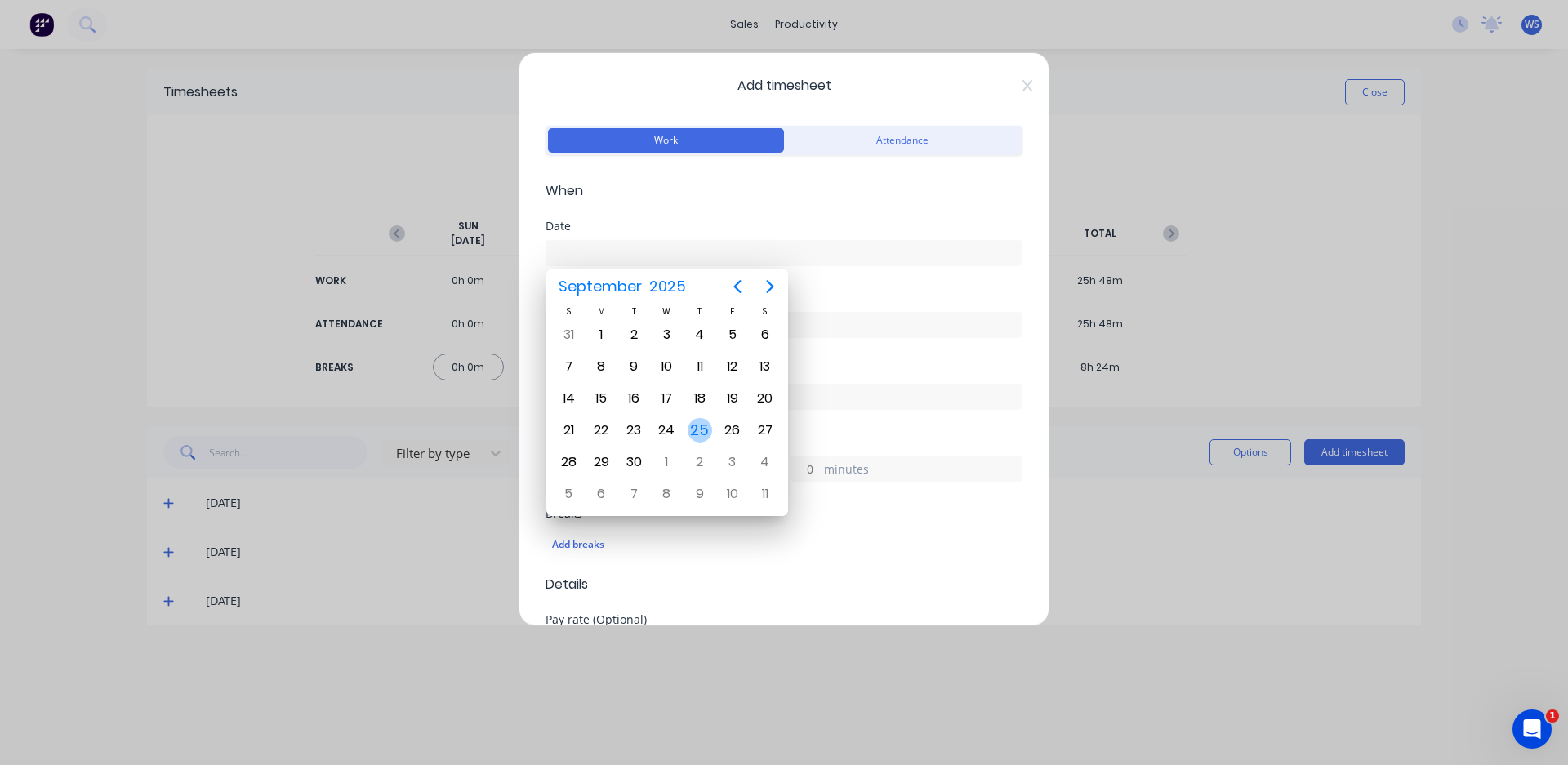
click at [694, 437] on div "25" at bounding box center [699, 430] width 24 height 24
type input "[DATE]"
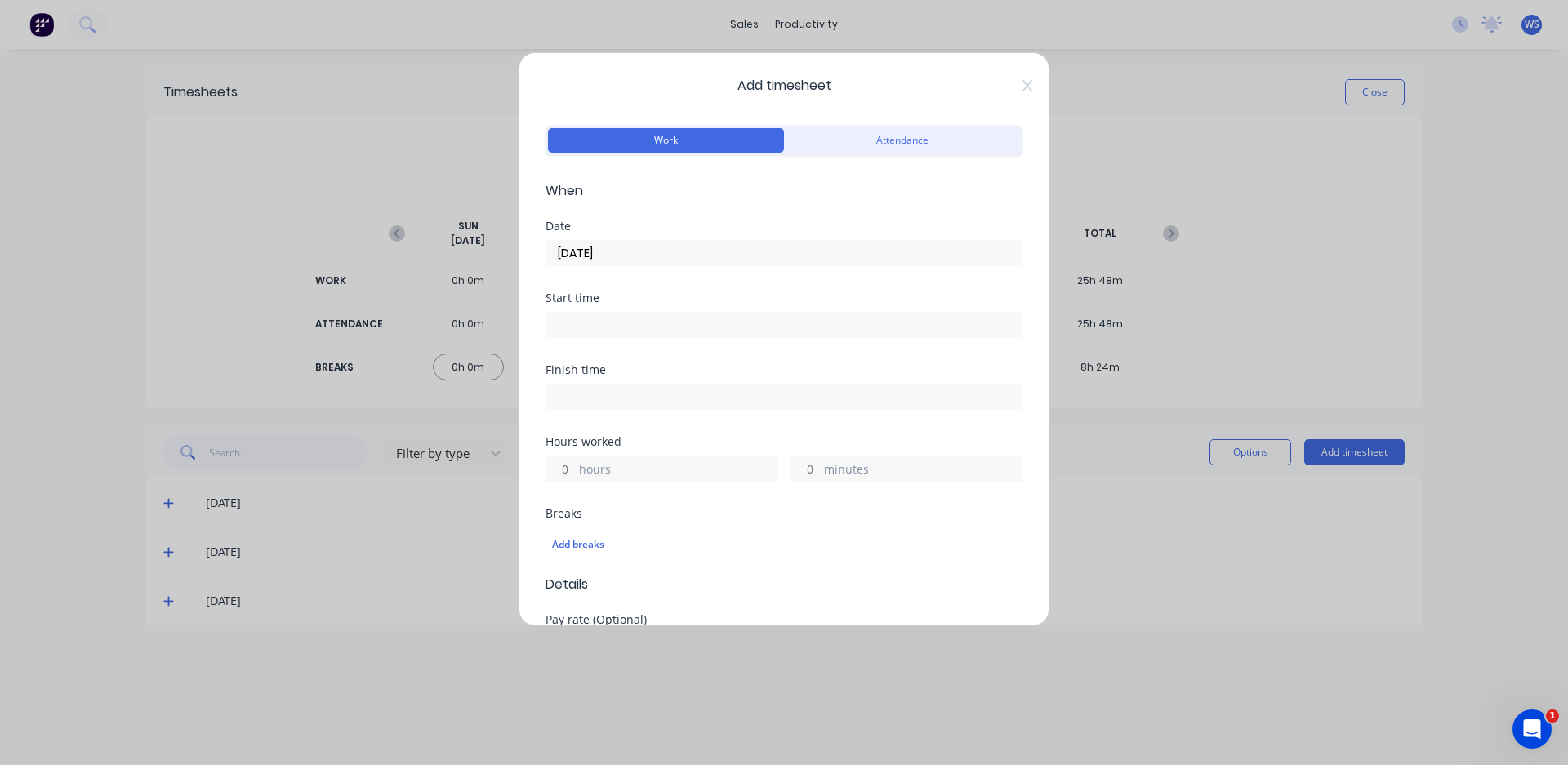
click at [612, 322] on input at bounding box center [784, 324] width 476 height 24
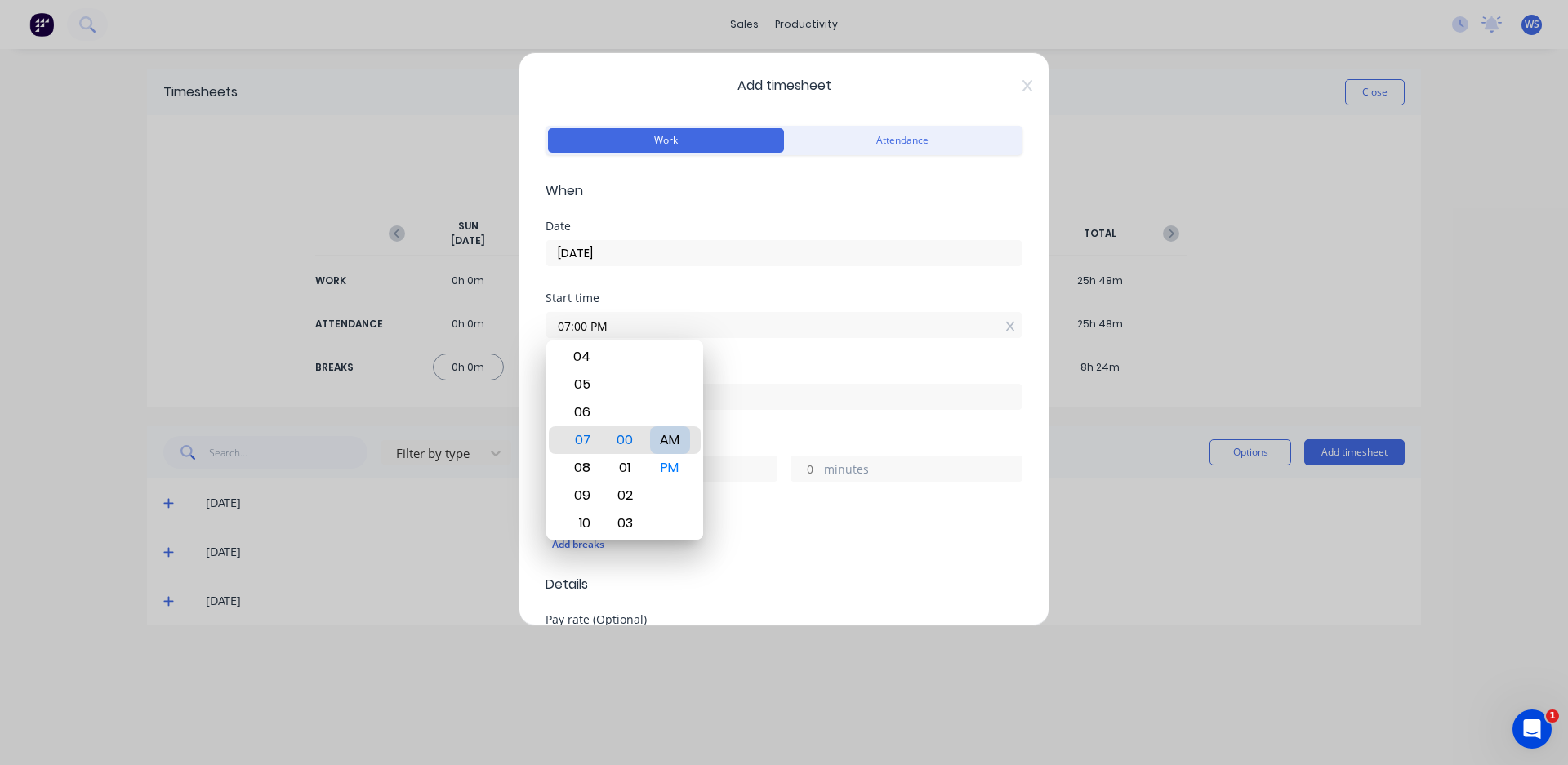
type input "07:00 AM"
click at [786, 358] on div "Start time 07:00 AM" at bounding box center [783, 328] width 476 height 71
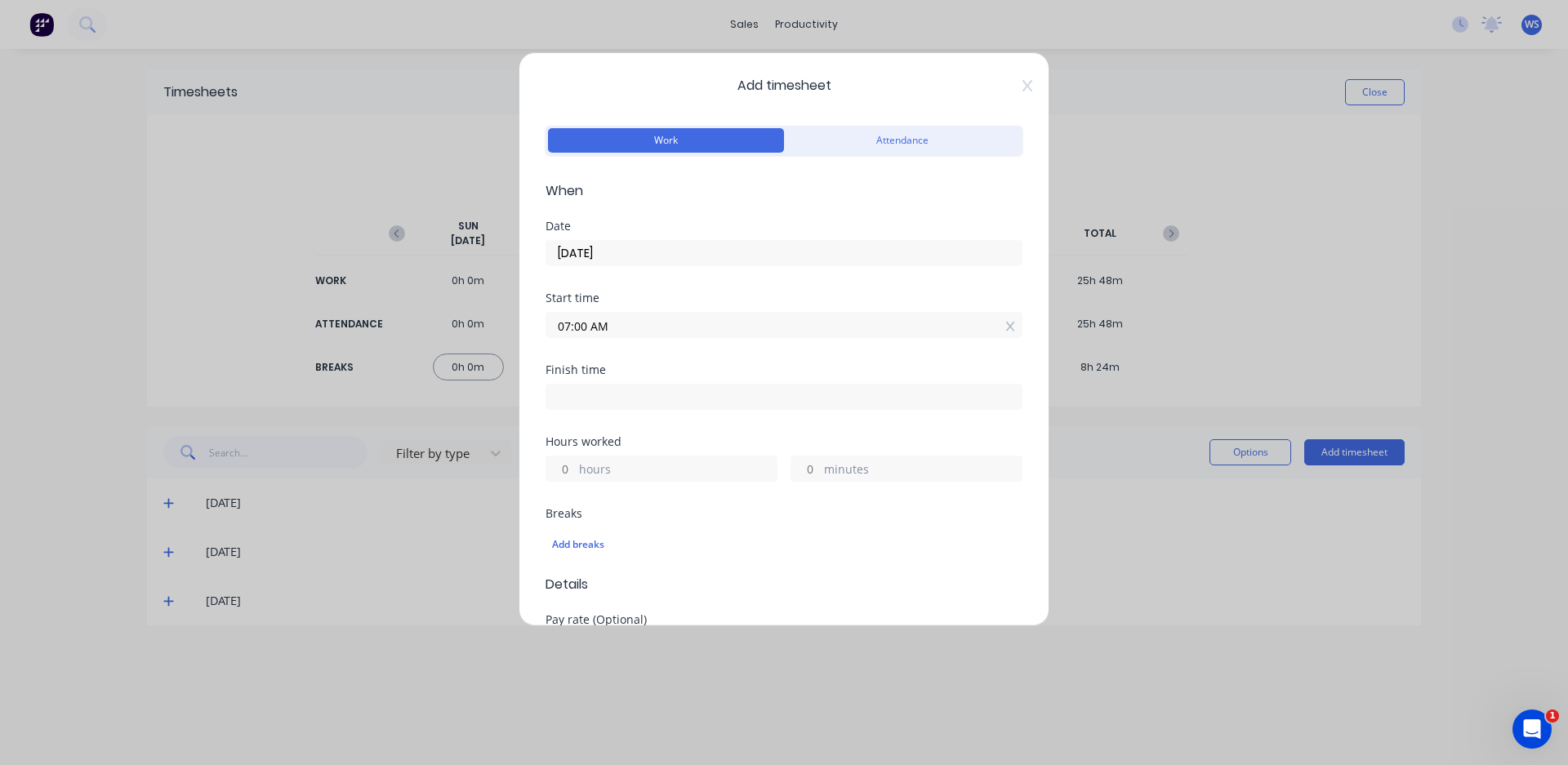
click at [715, 395] on input at bounding box center [784, 396] width 476 height 24
type input "05:05 PM"
type input "10"
type input "5"
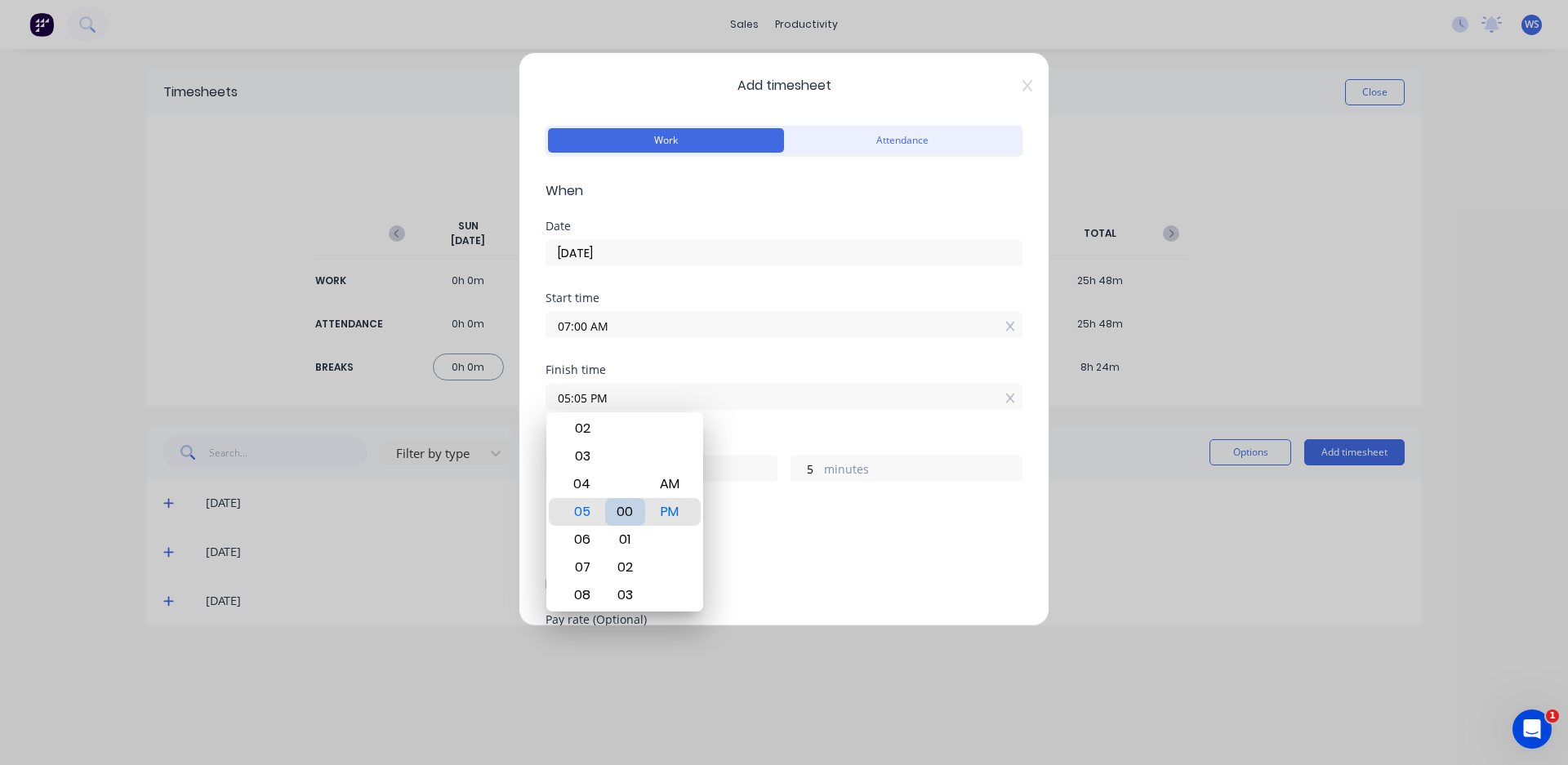
type input "05:00 PM"
type input "0"
click at [745, 434] on div "Finish time 05:00 PM" at bounding box center [783, 399] width 476 height 71
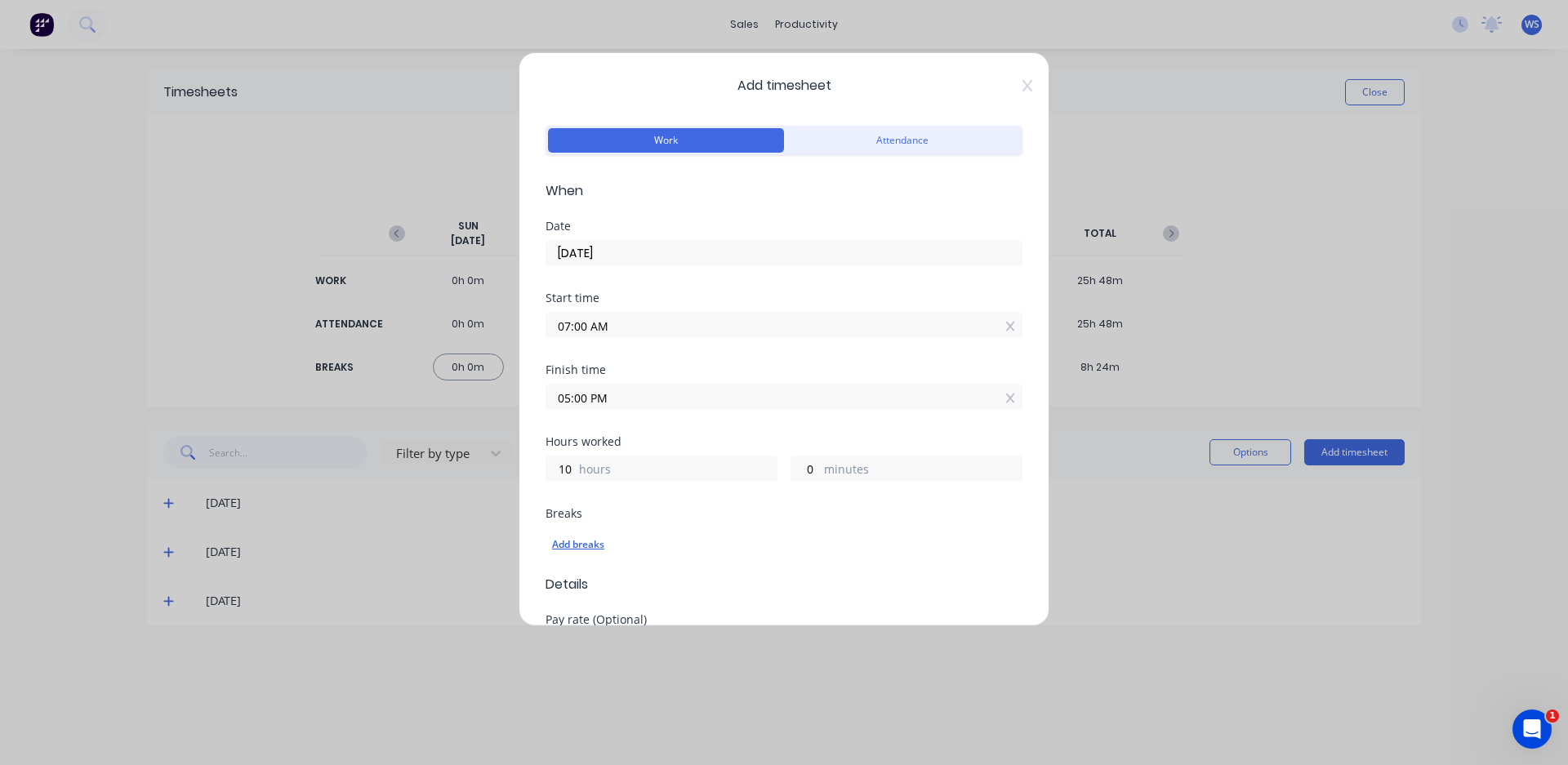
click at [588, 539] on div "Add breaks" at bounding box center [783, 544] width 464 height 21
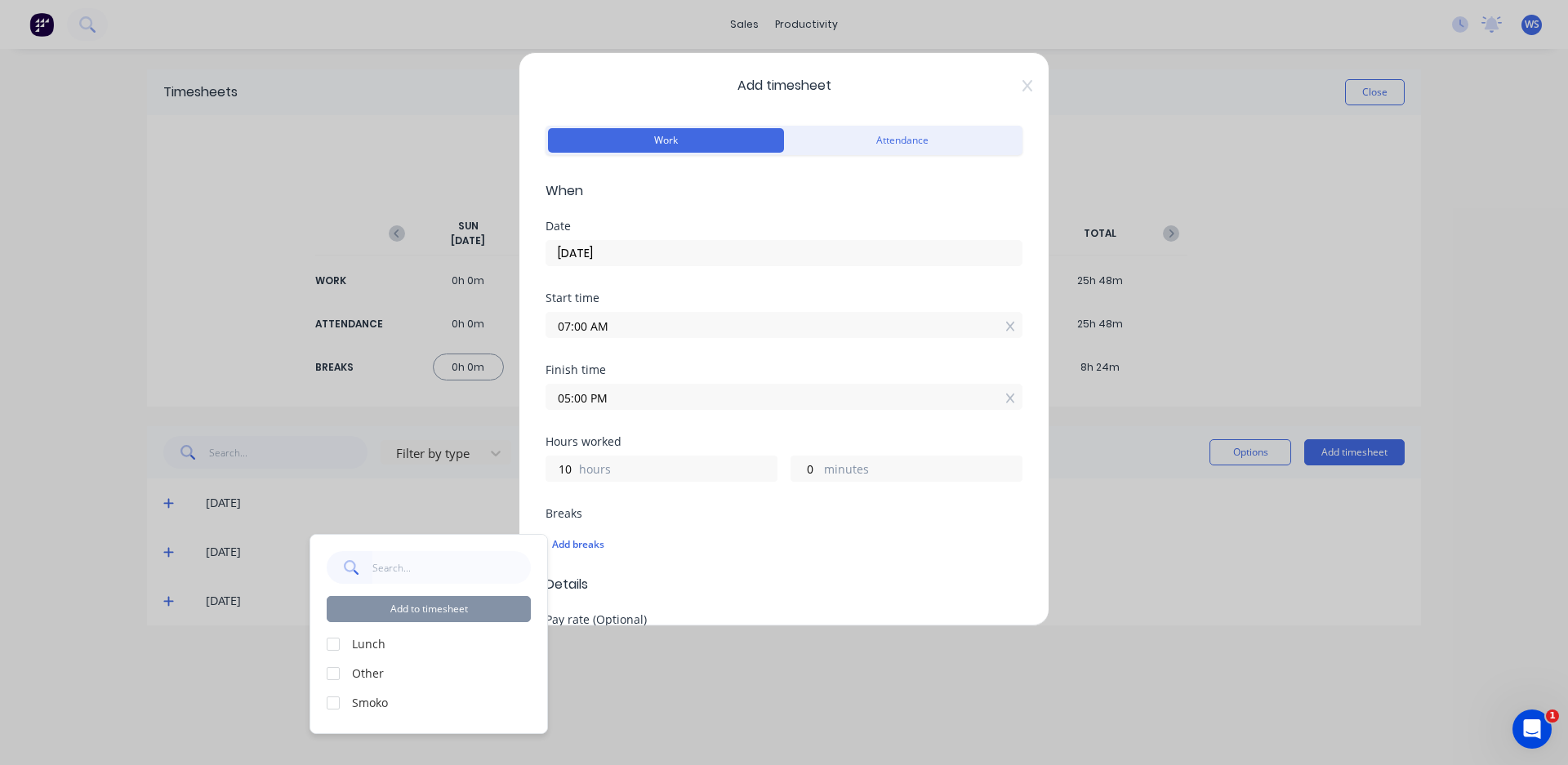
click at [330, 646] on div at bounding box center [333, 643] width 33 height 33
click at [333, 701] on div at bounding box center [333, 702] width 33 height 33
click at [390, 610] on button "Add to timesheet" at bounding box center [428, 609] width 204 height 26
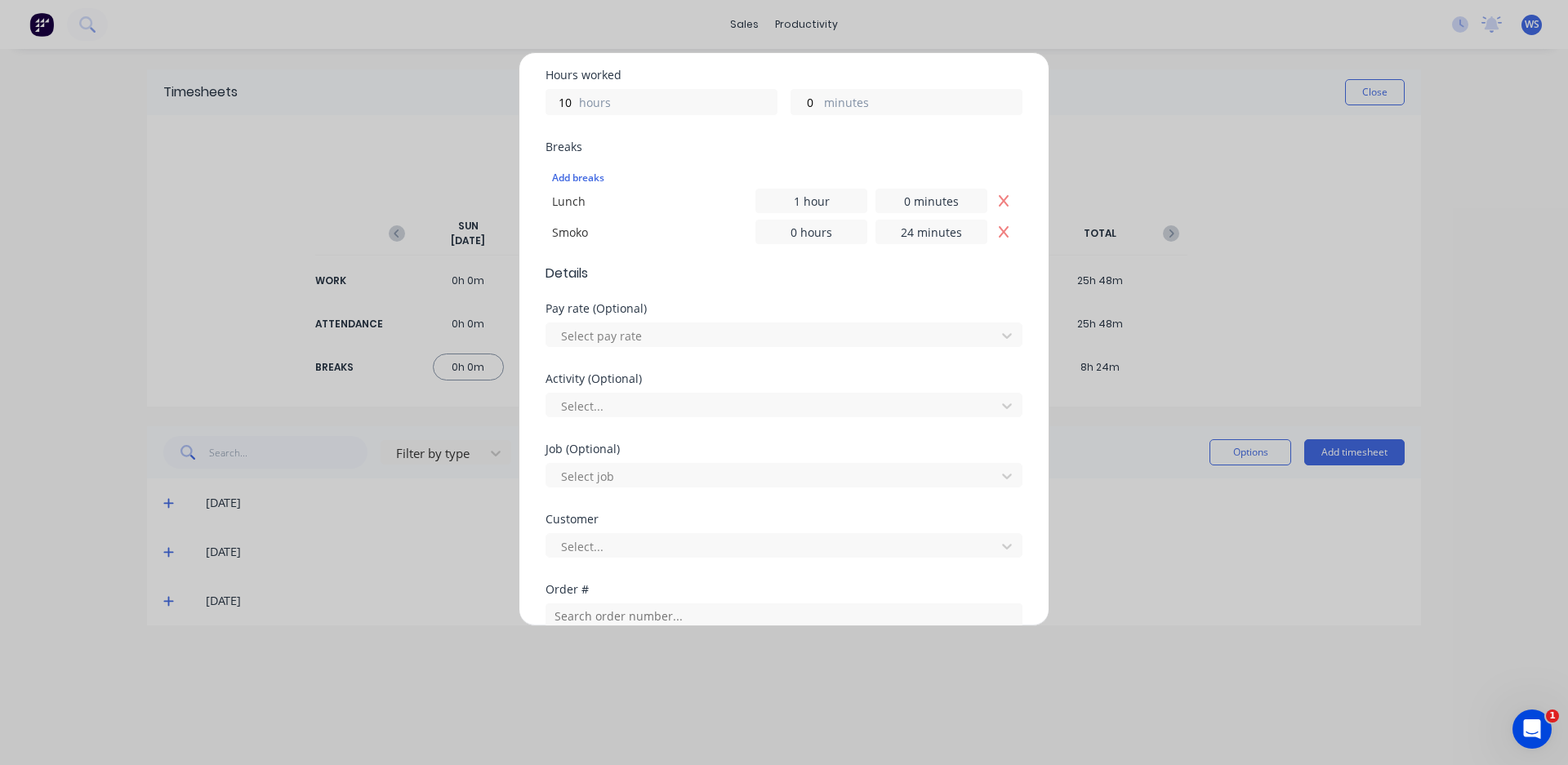
scroll to position [646, 0]
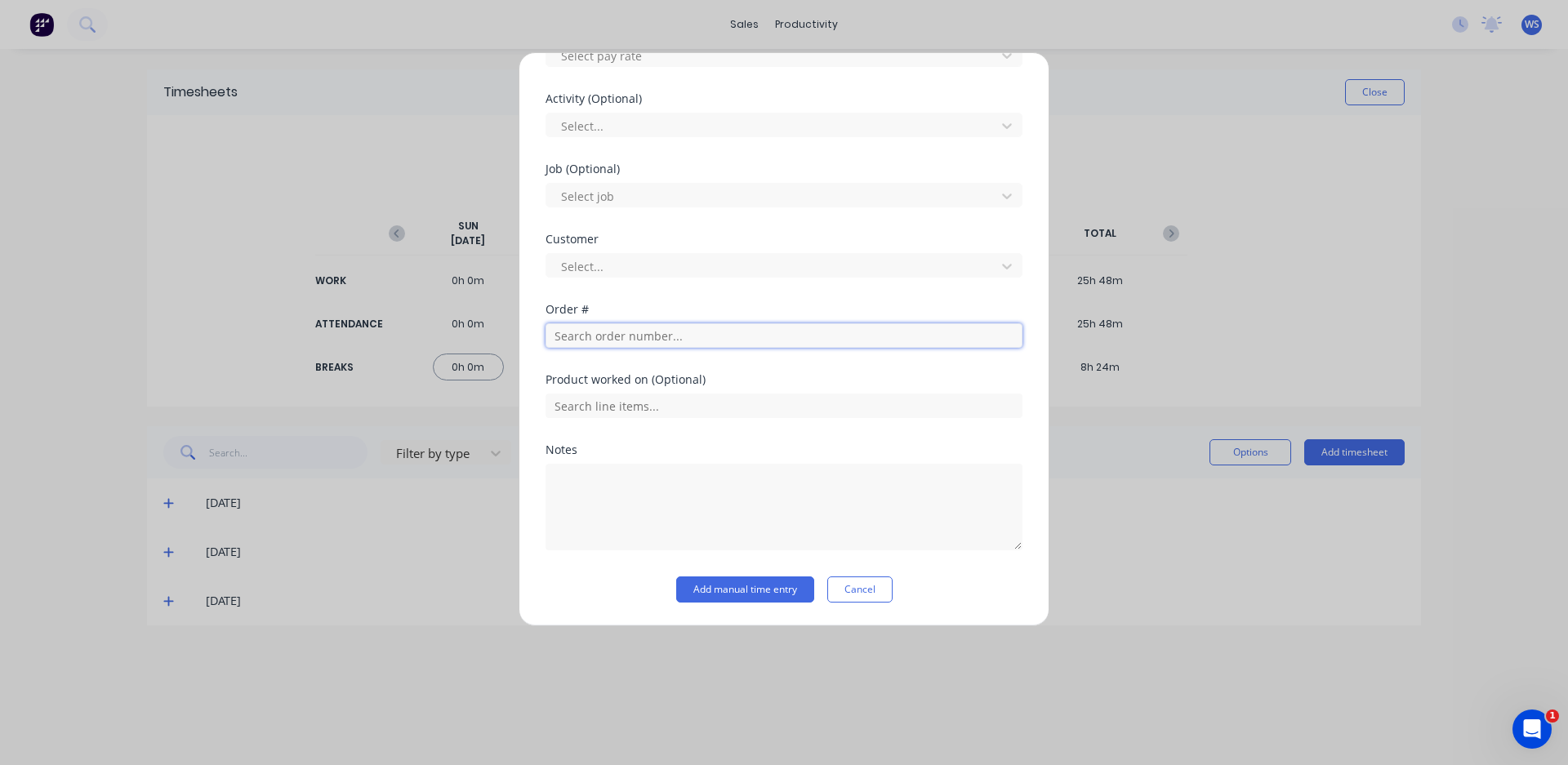
click at [628, 341] on input "text" at bounding box center [783, 335] width 476 height 24
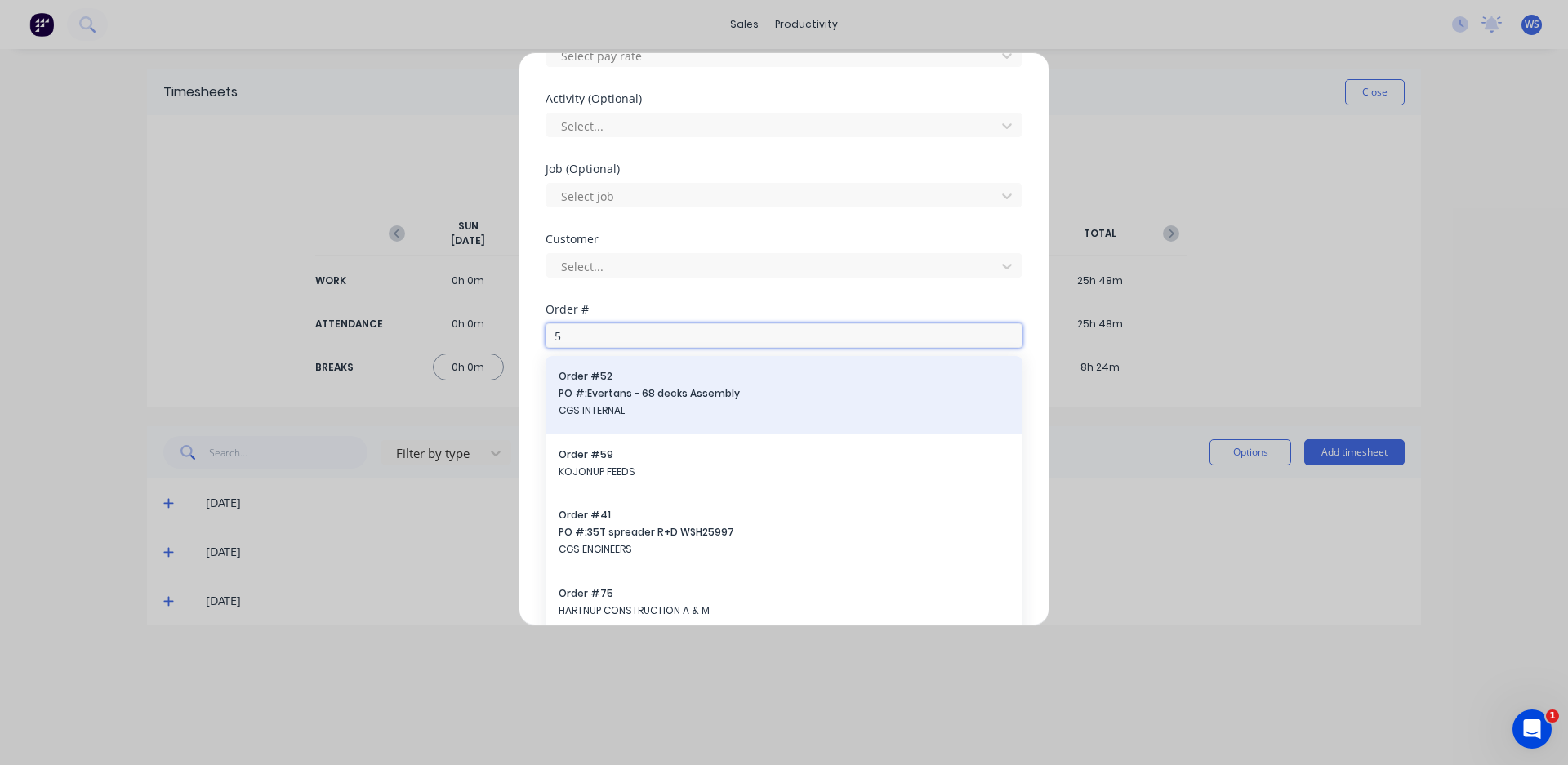
type input "5"
click at [628, 375] on span "Order # 52" at bounding box center [784, 376] width 451 height 14
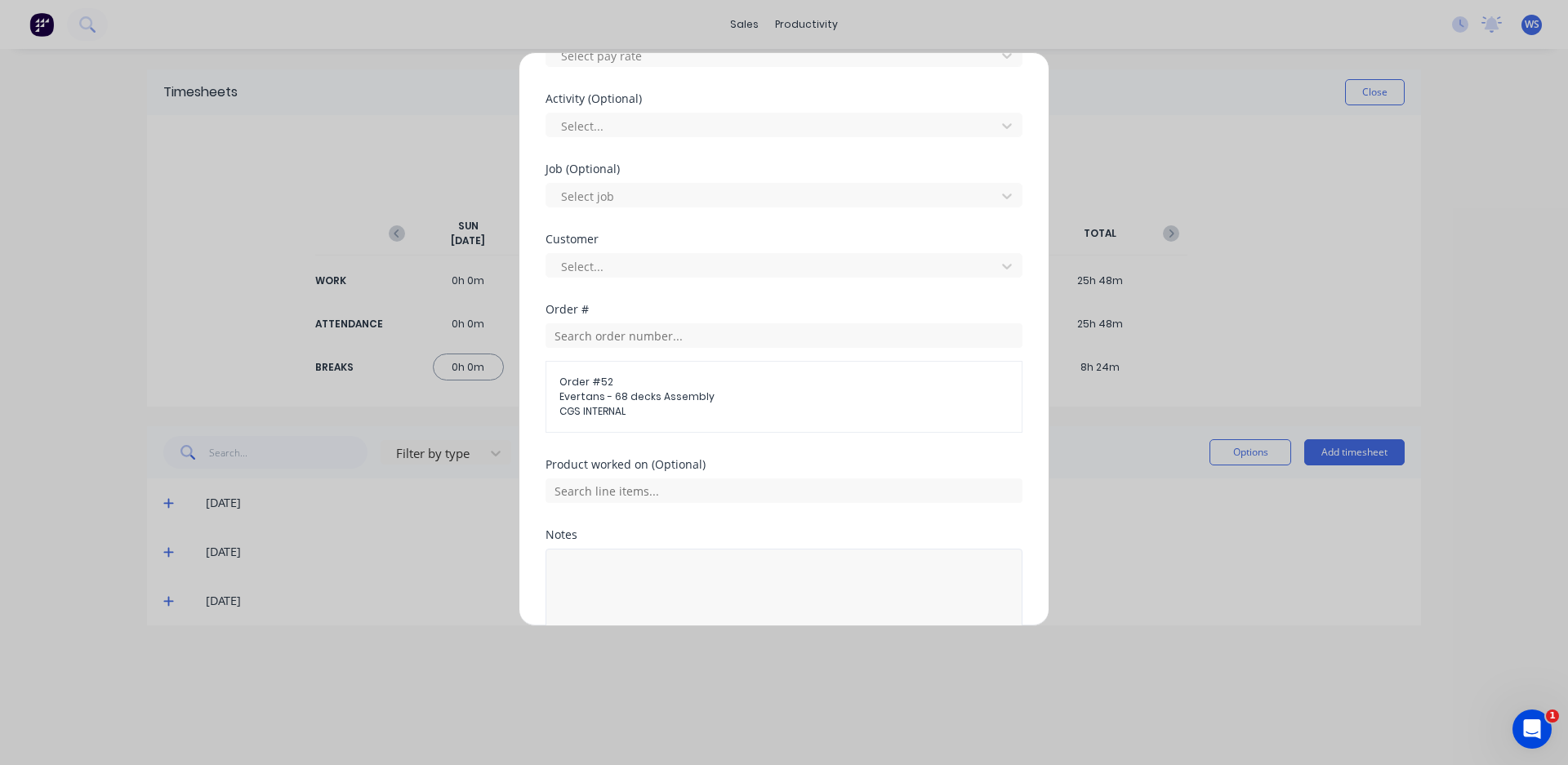
scroll to position [731, 0]
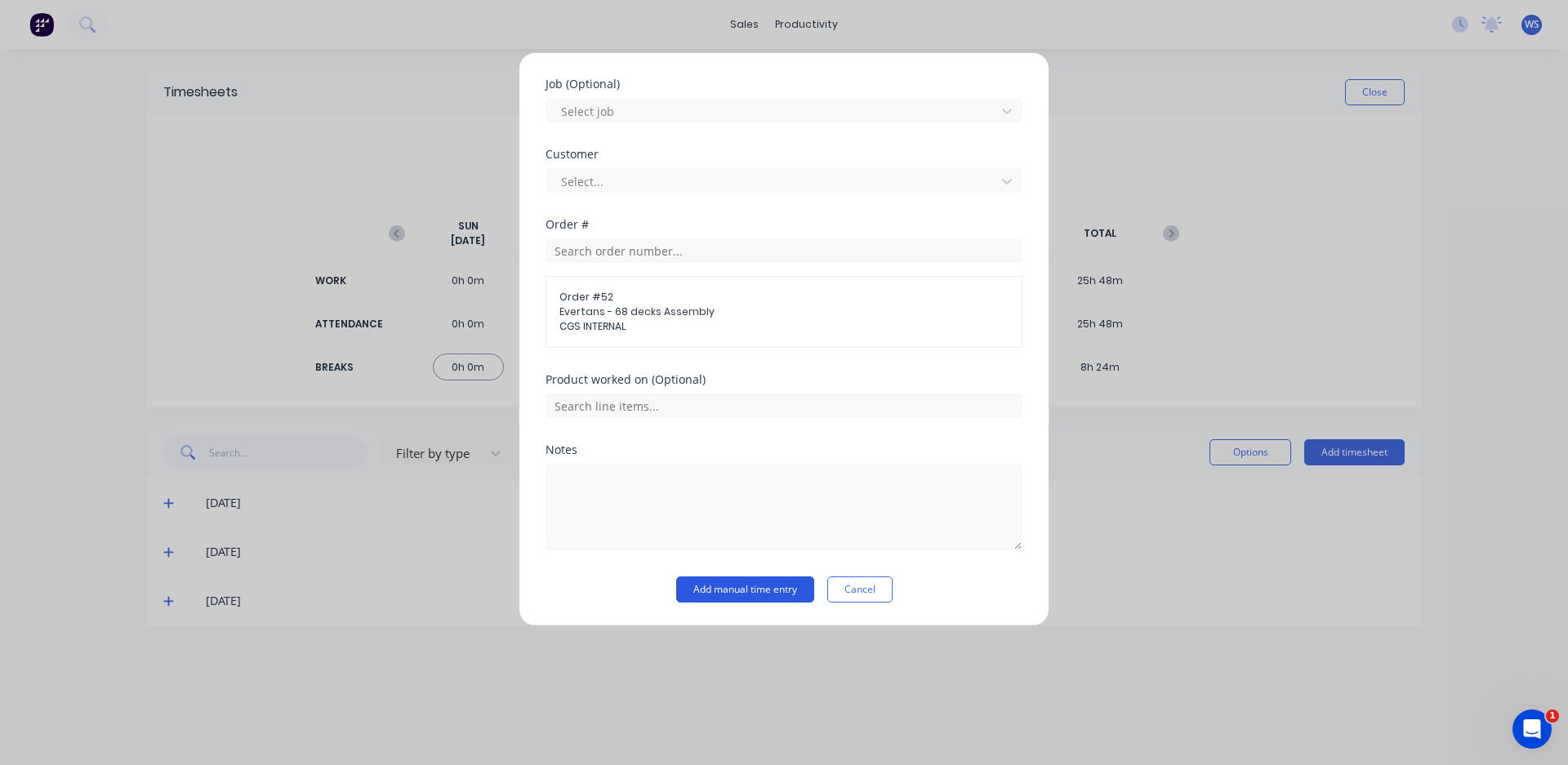
click at [722, 589] on button "Add manual time entry" at bounding box center [745, 589] width 138 height 26
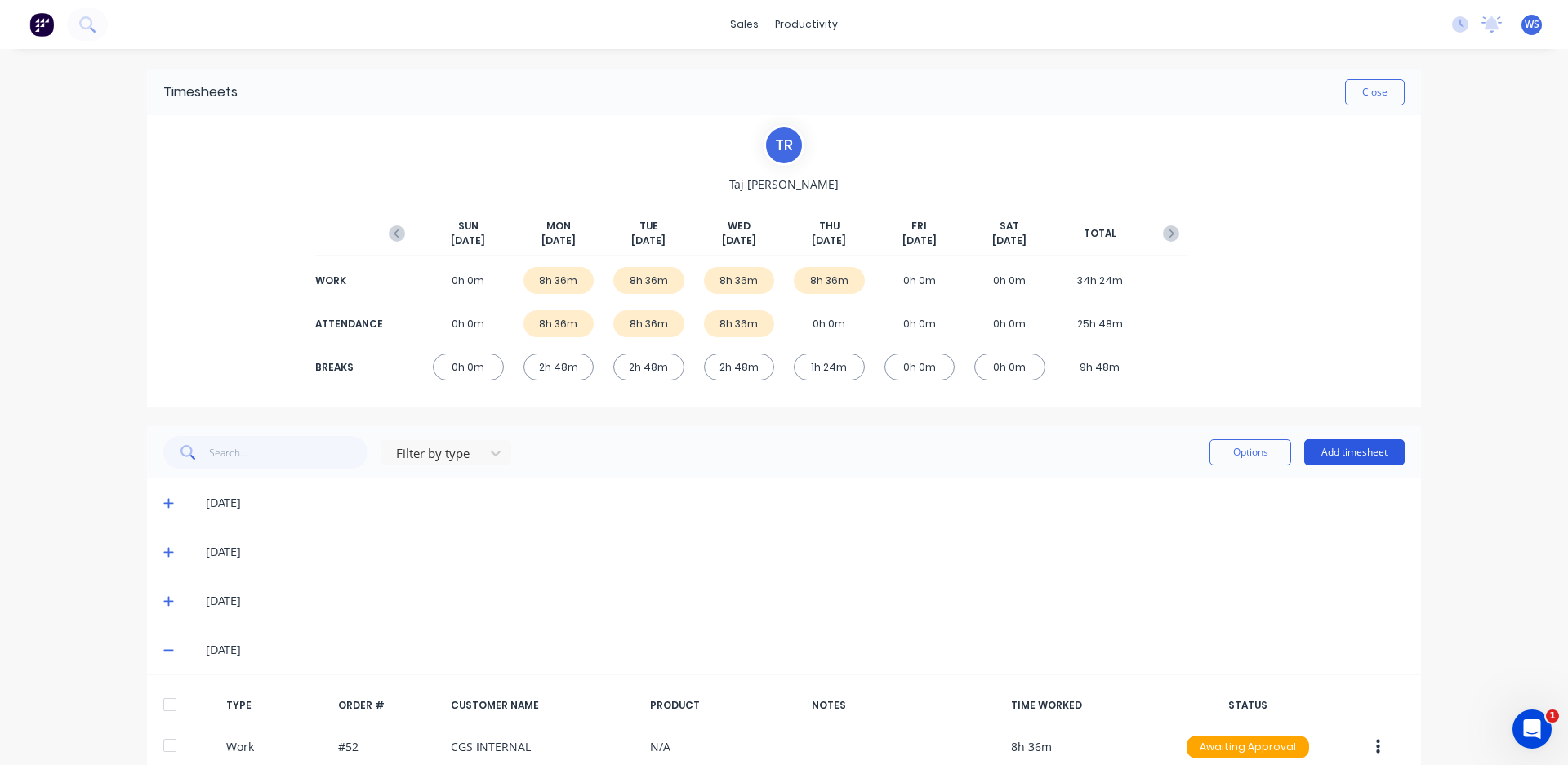
click at [1378, 456] on button "Add timesheet" at bounding box center [1354, 451] width 100 height 26
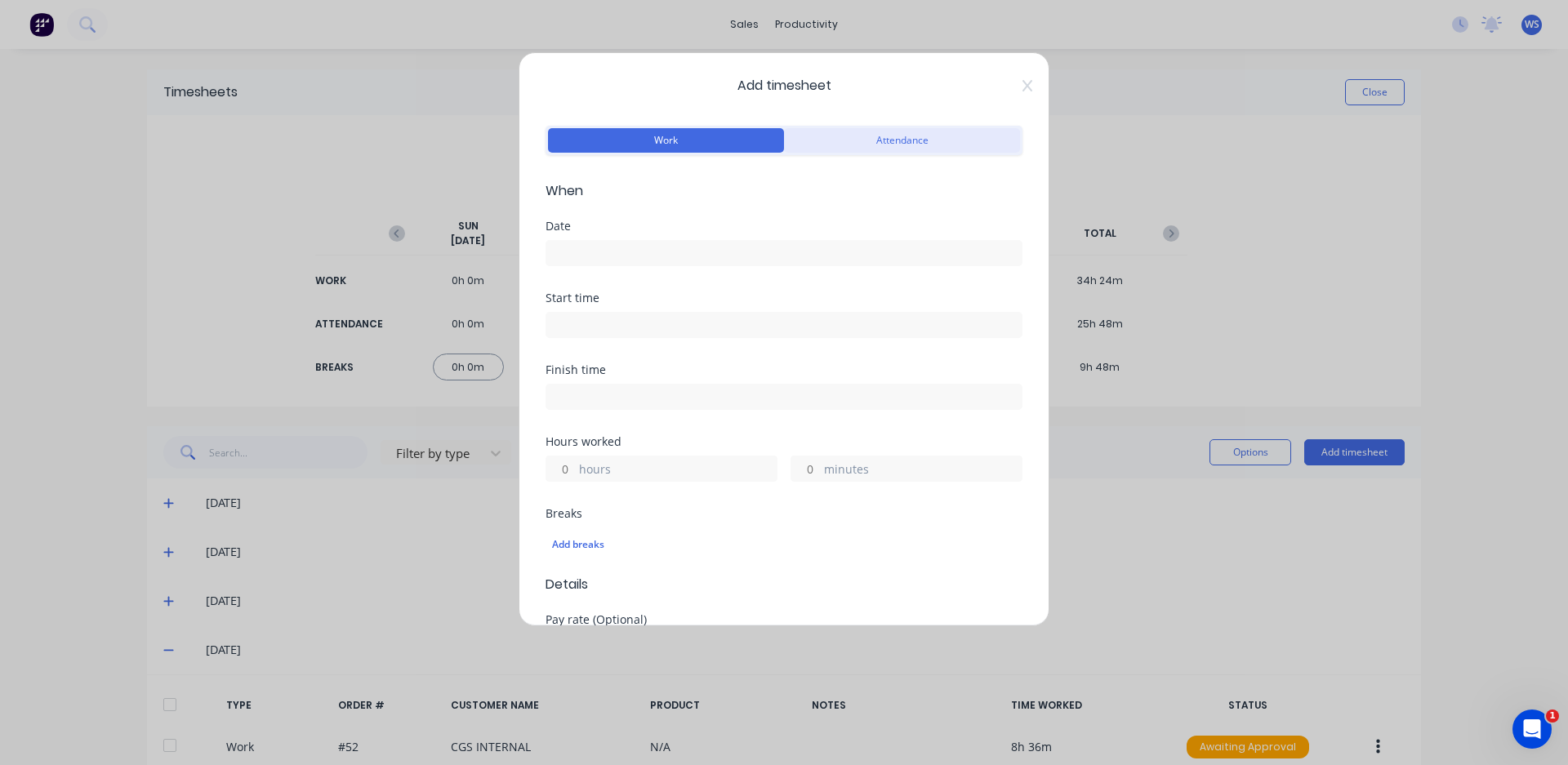
click at [862, 142] on button "Attendance" at bounding box center [902, 139] width 236 height 24
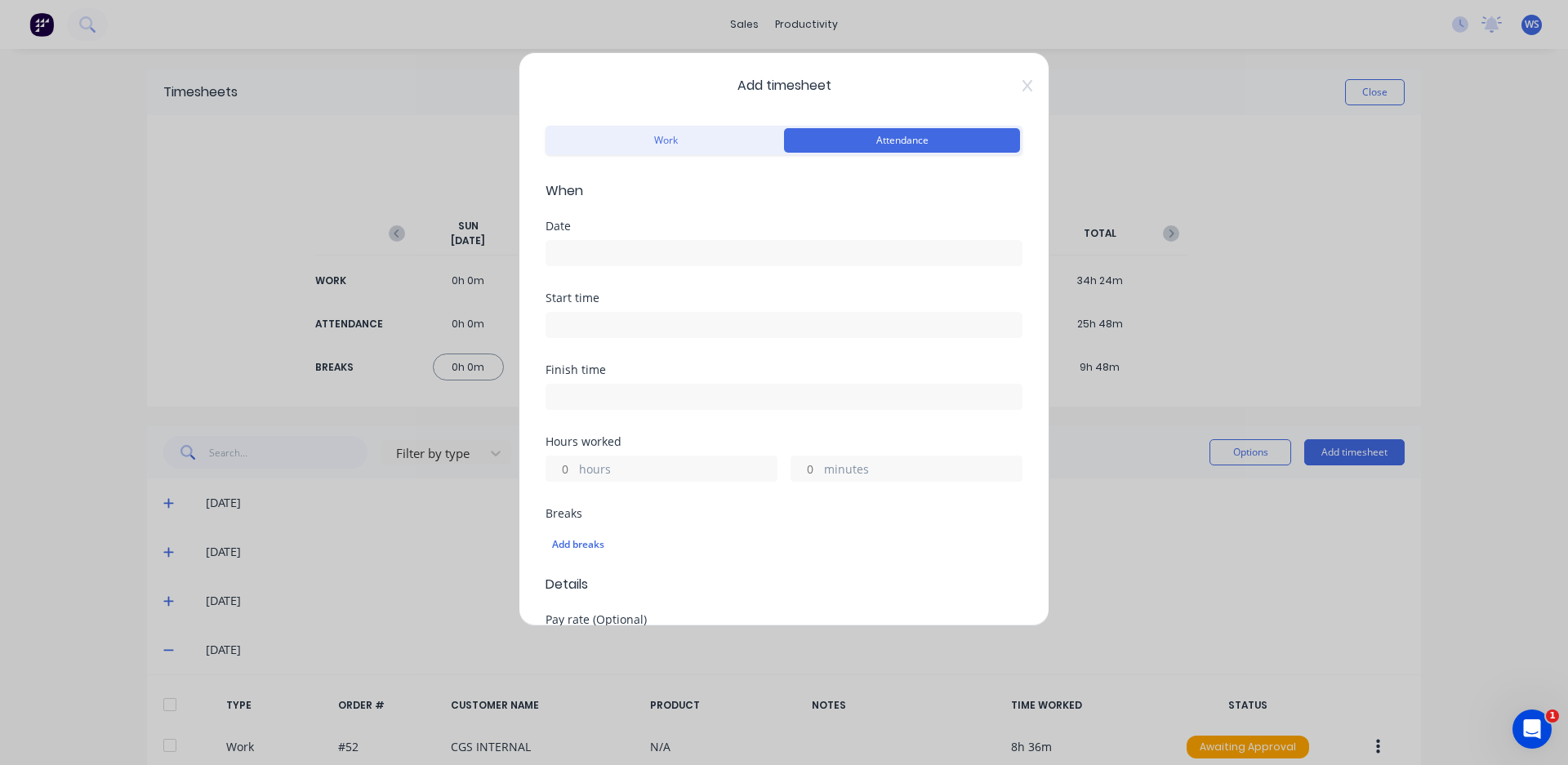
click at [687, 256] on input at bounding box center [784, 252] width 476 height 24
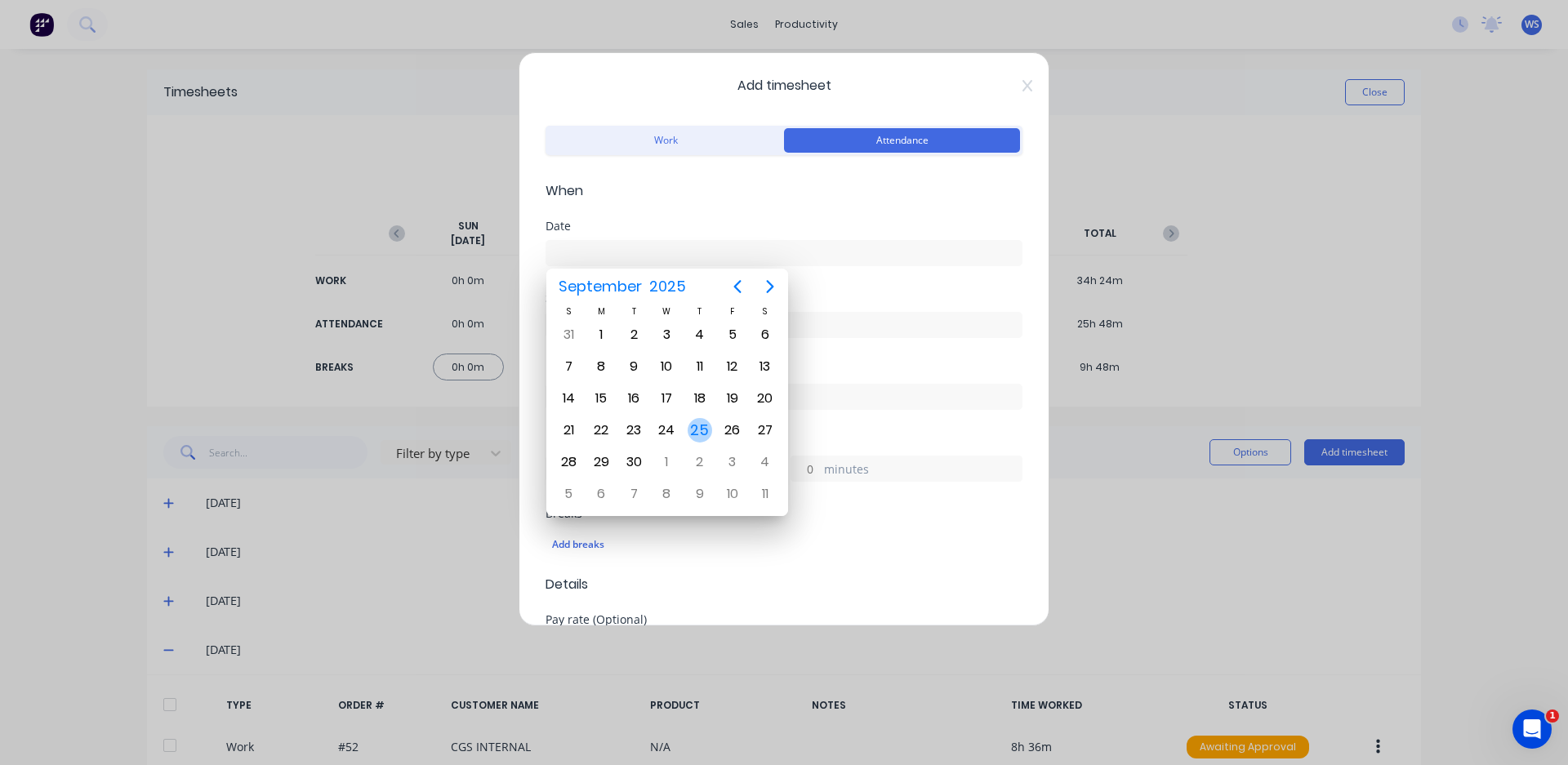
click at [703, 419] on div "25" at bounding box center [699, 430] width 24 height 24
type input "[DATE]"
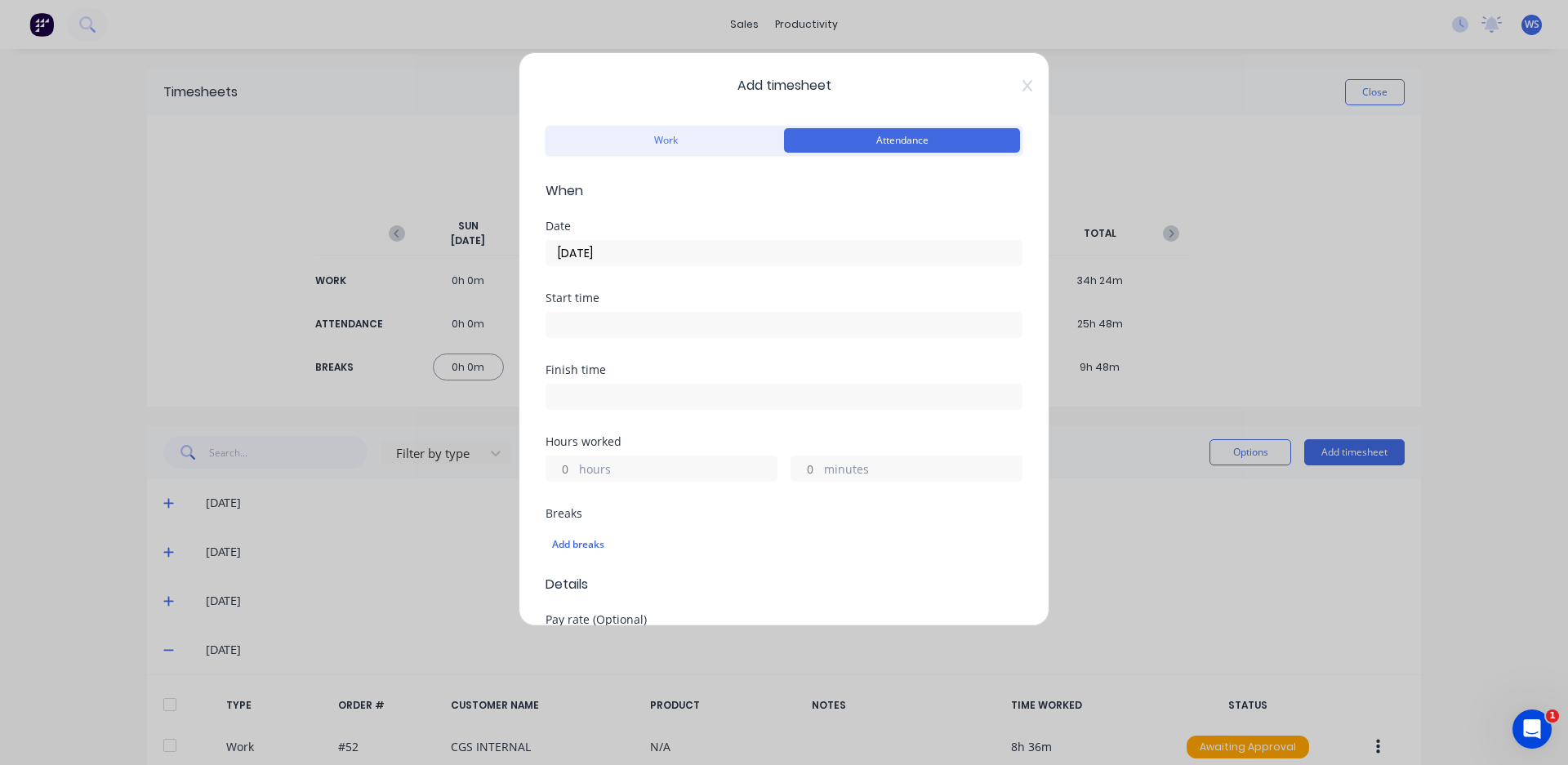
click at [663, 321] on input at bounding box center [784, 324] width 476 height 24
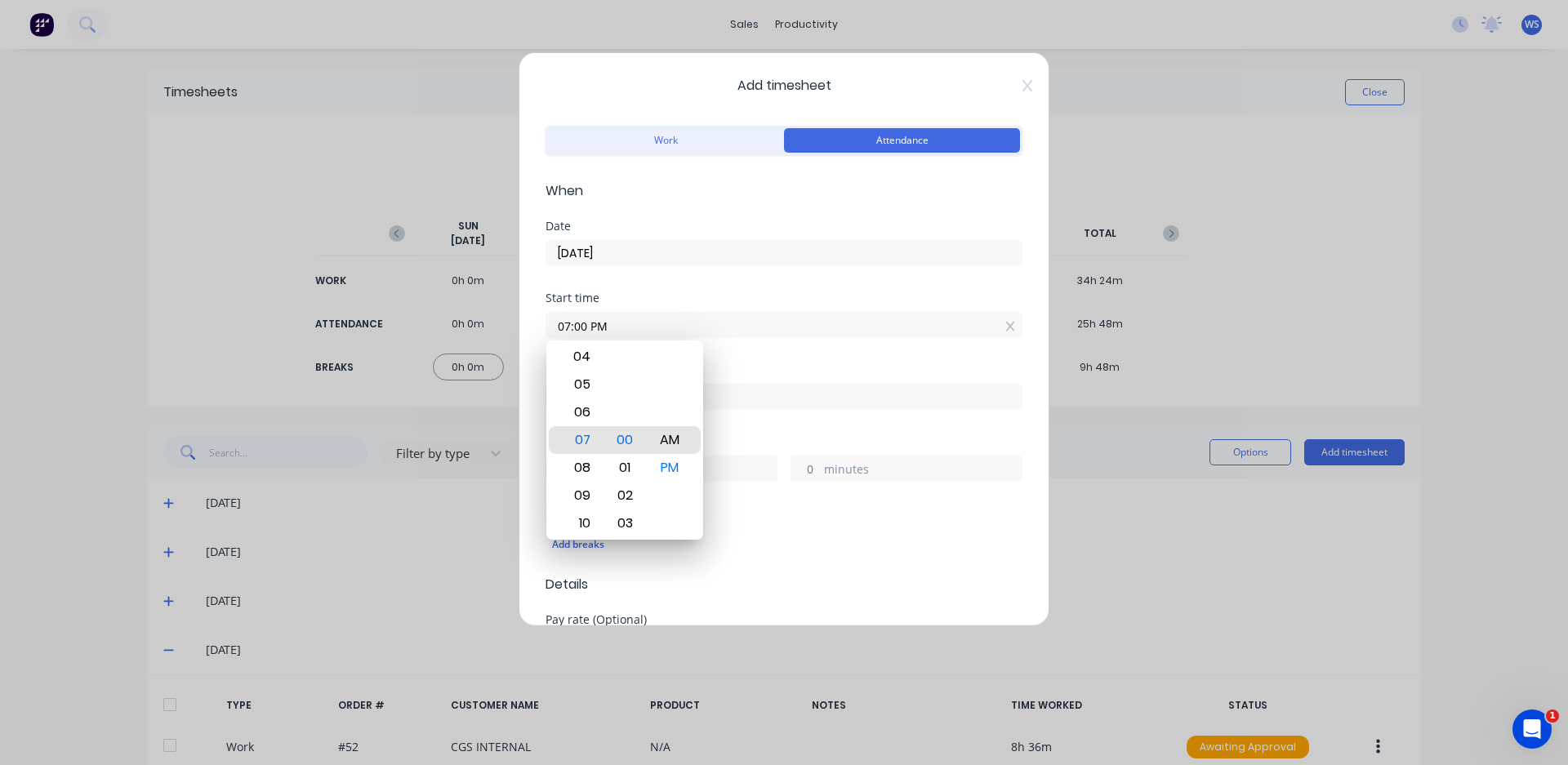
type input "07:00 AM"
click at [755, 372] on div "Finish time" at bounding box center [783, 369] width 476 height 12
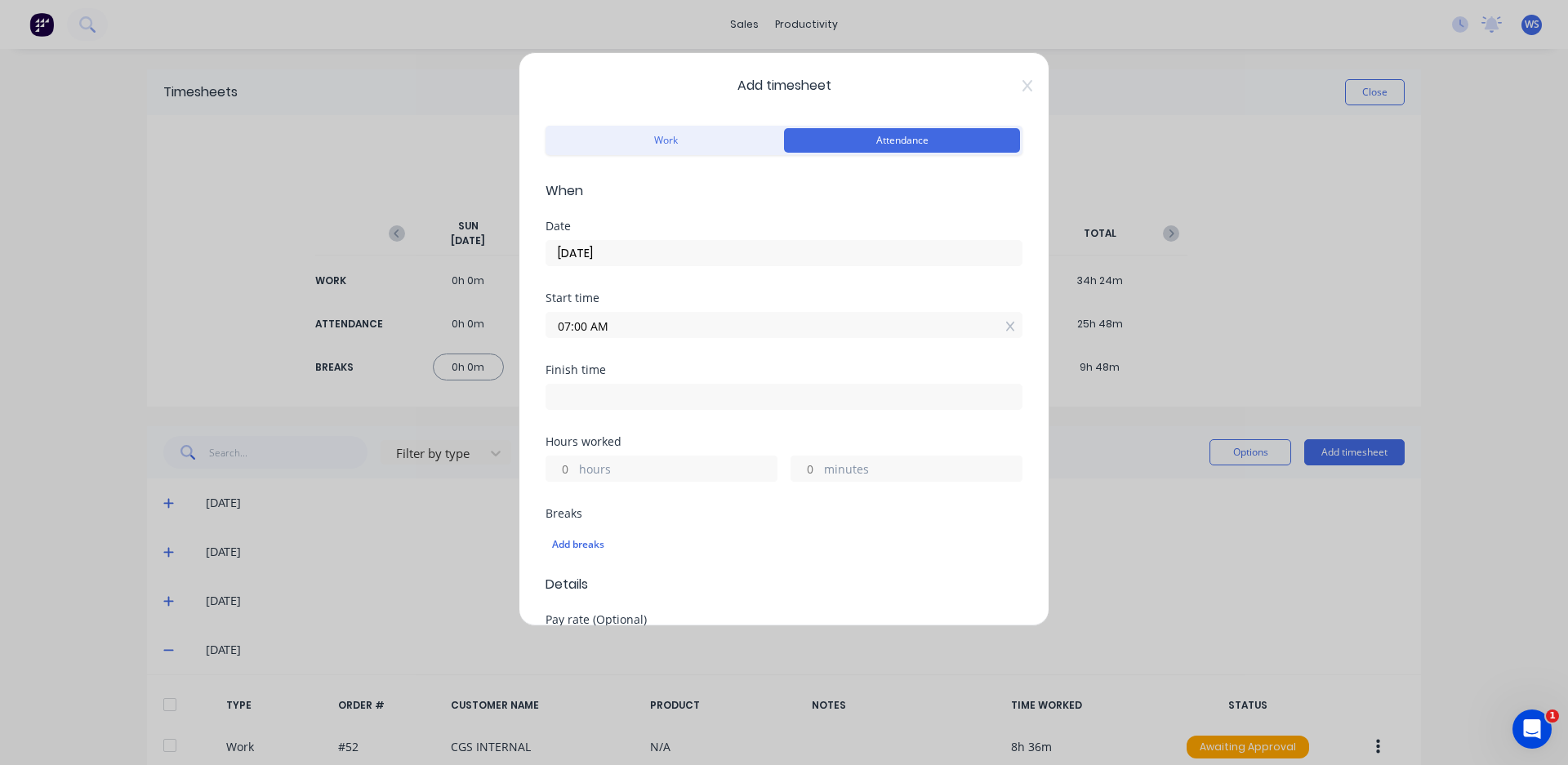
click at [740, 389] on input at bounding box center [784, 396] width 476 height 24
type input "05:06 PM"
type input "10"
type input "6"
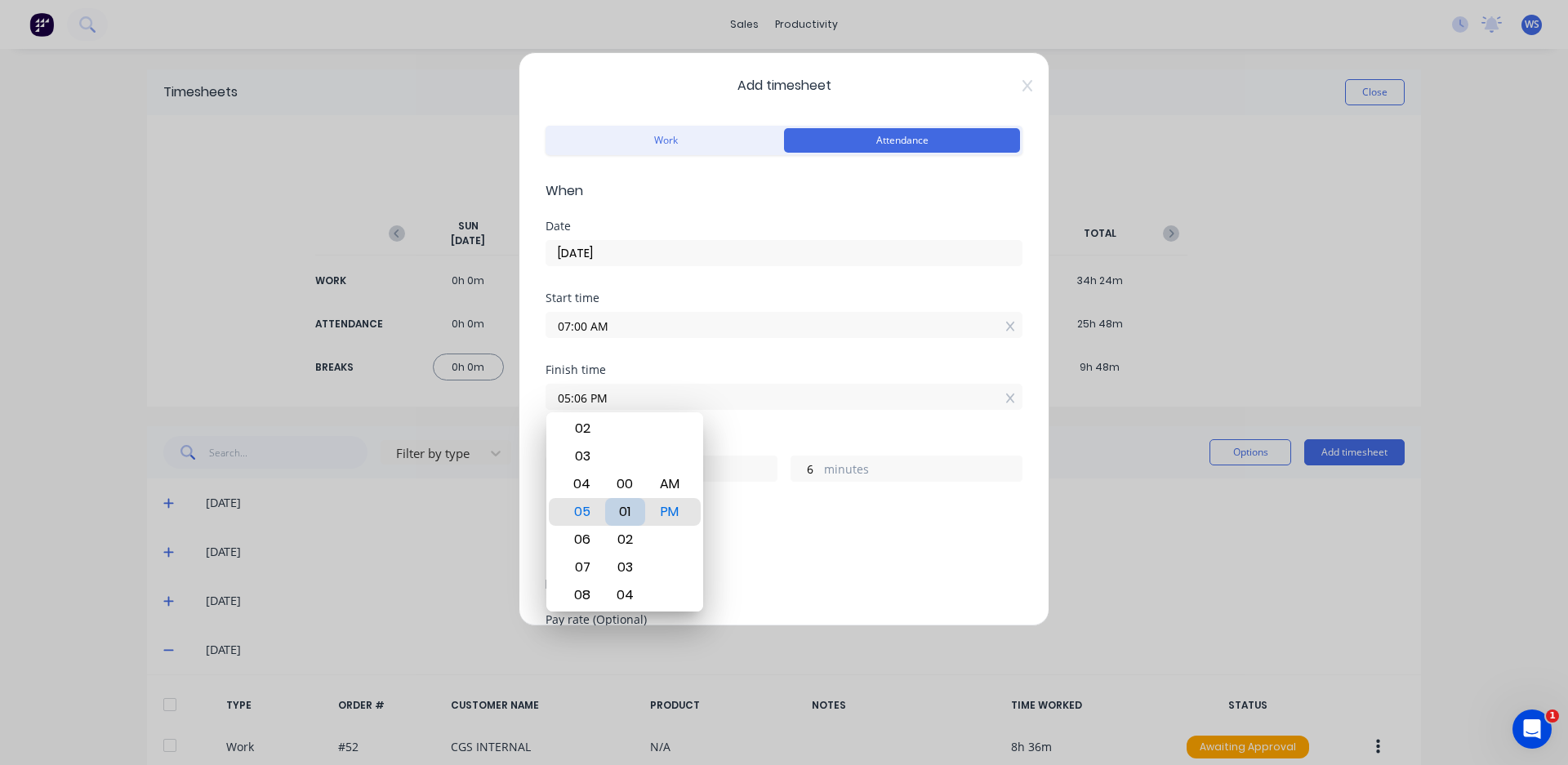
type input "05:01 PM"
type input "1"
type input "05:00 PM"
type input "0"
click at [763, 546] on div "Add breaks" at bounding box center [783, 544] width 464 height 21
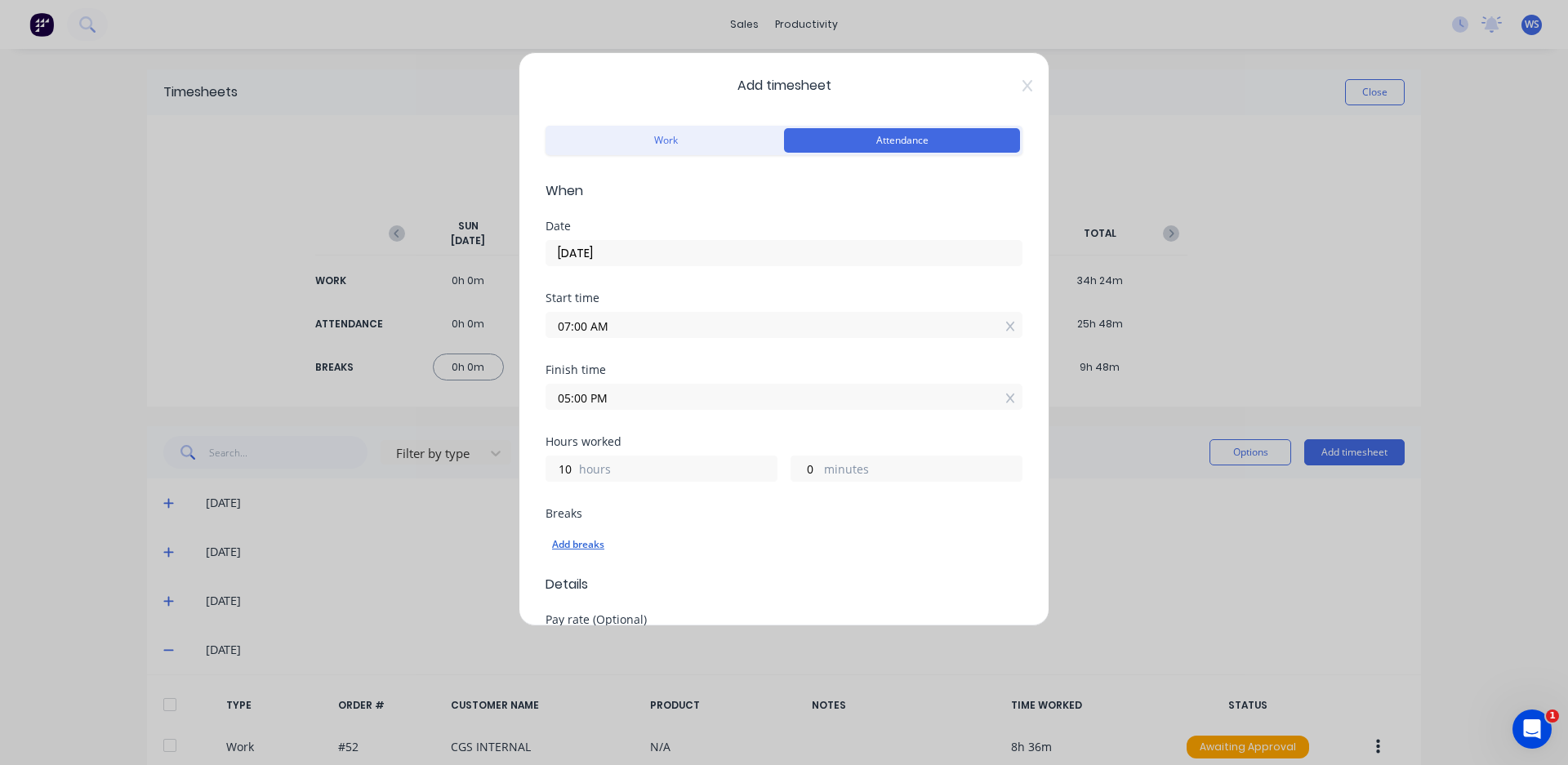
click at [585, 543] on div "Add breaks" at bounding box center [783, 544] width 464 height 21
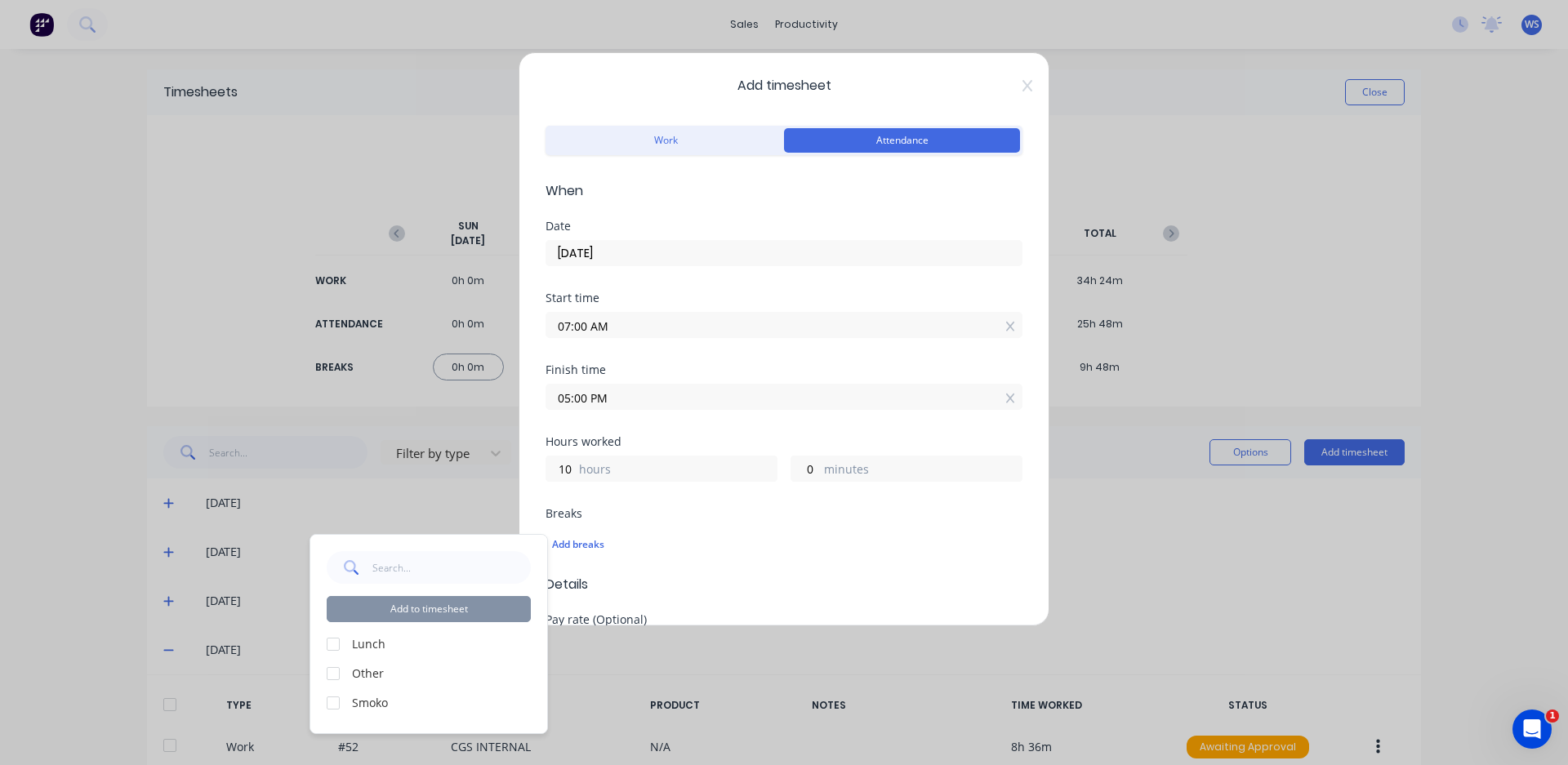
click at [337, 646] on div at bounding box center [333, 643] width 33 height 33
click at [329, 709] on div at bounding box center [333, 702] width 33 height 33
click at [430, 608] on button "Add to timesheet" at bounding box center [428, 609] width 204 height 26
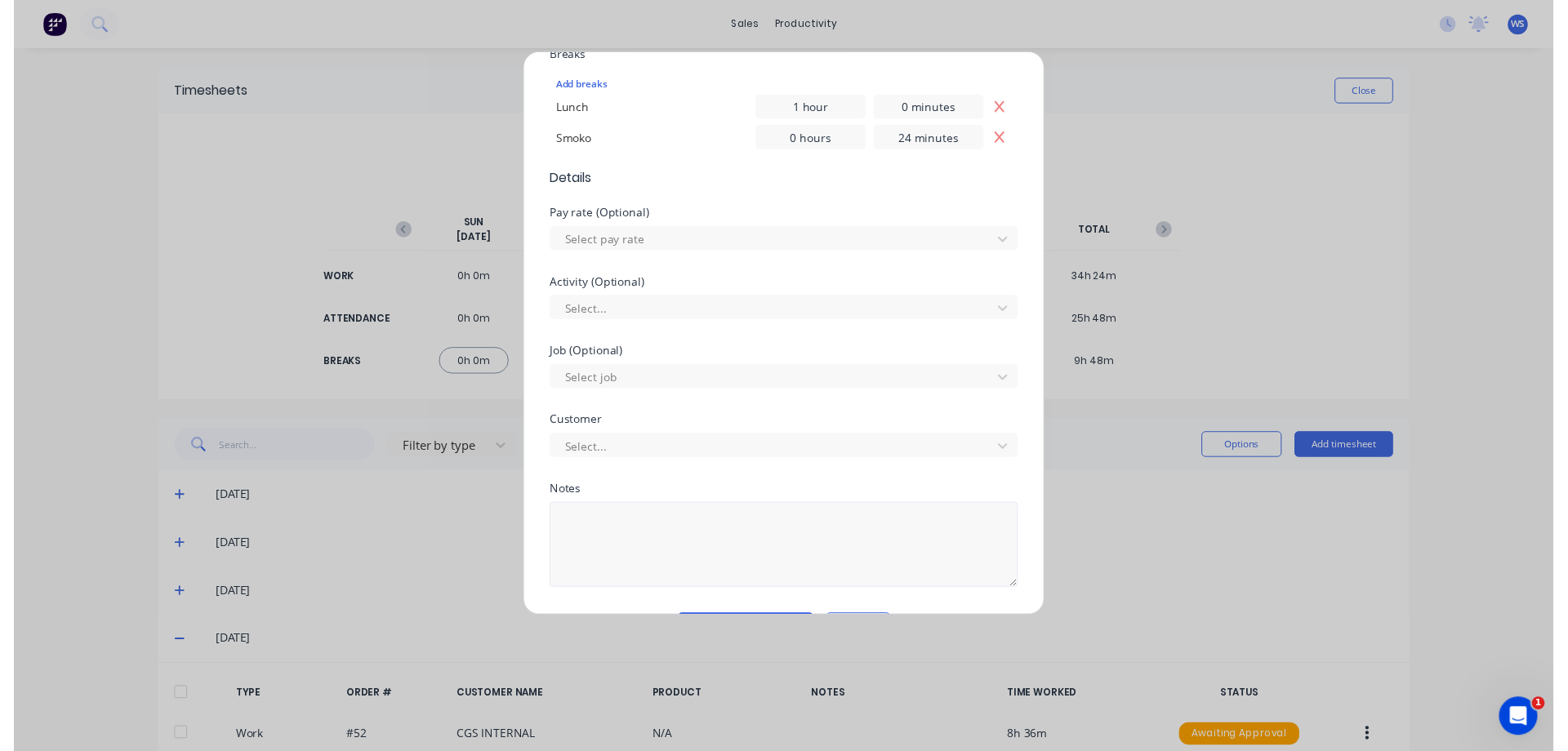
scroll to position [506, 0]
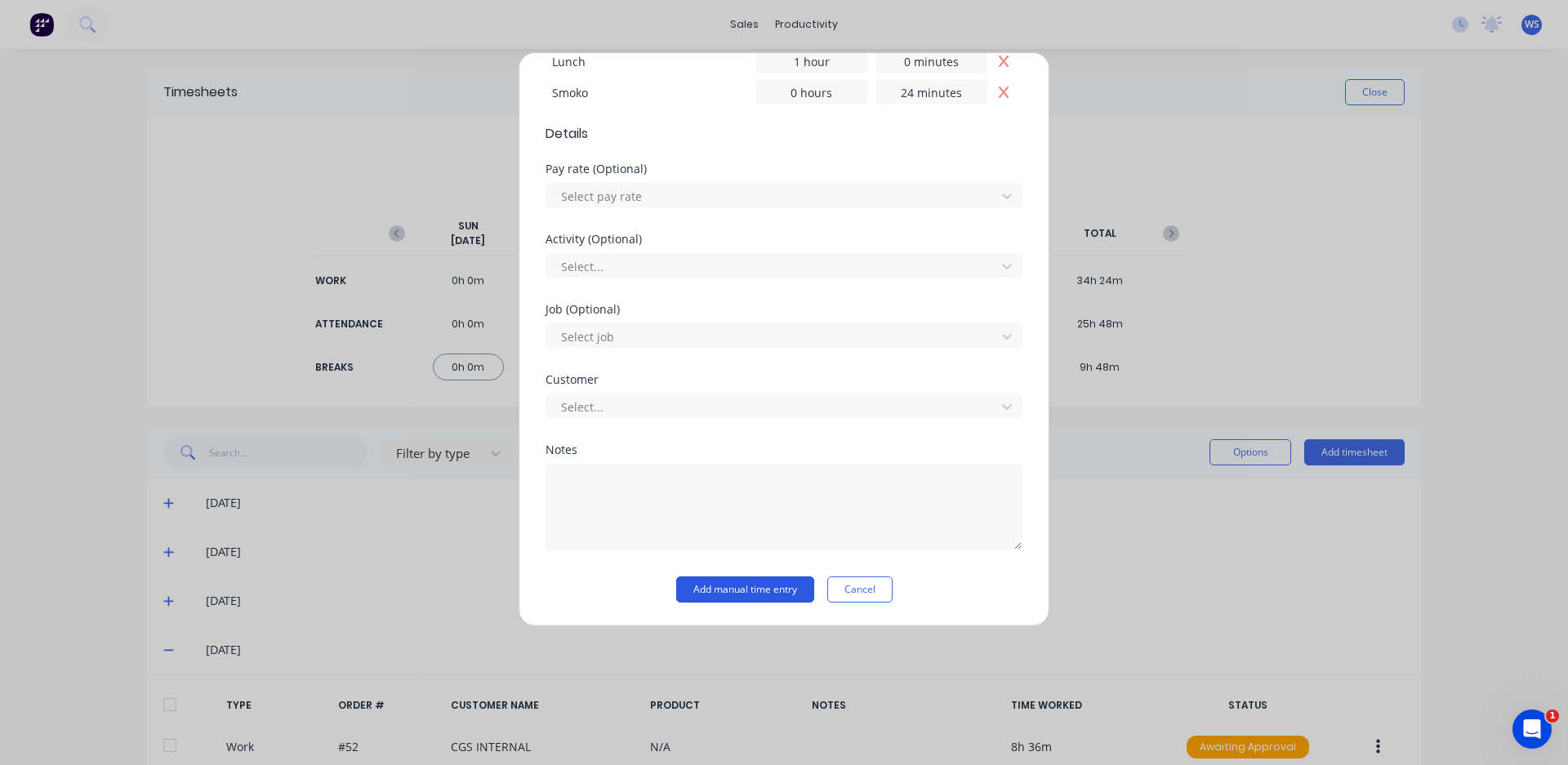
click at [701, 584] on button "Add manual time entry" at bounding box center [745, 589] width 138 height 26
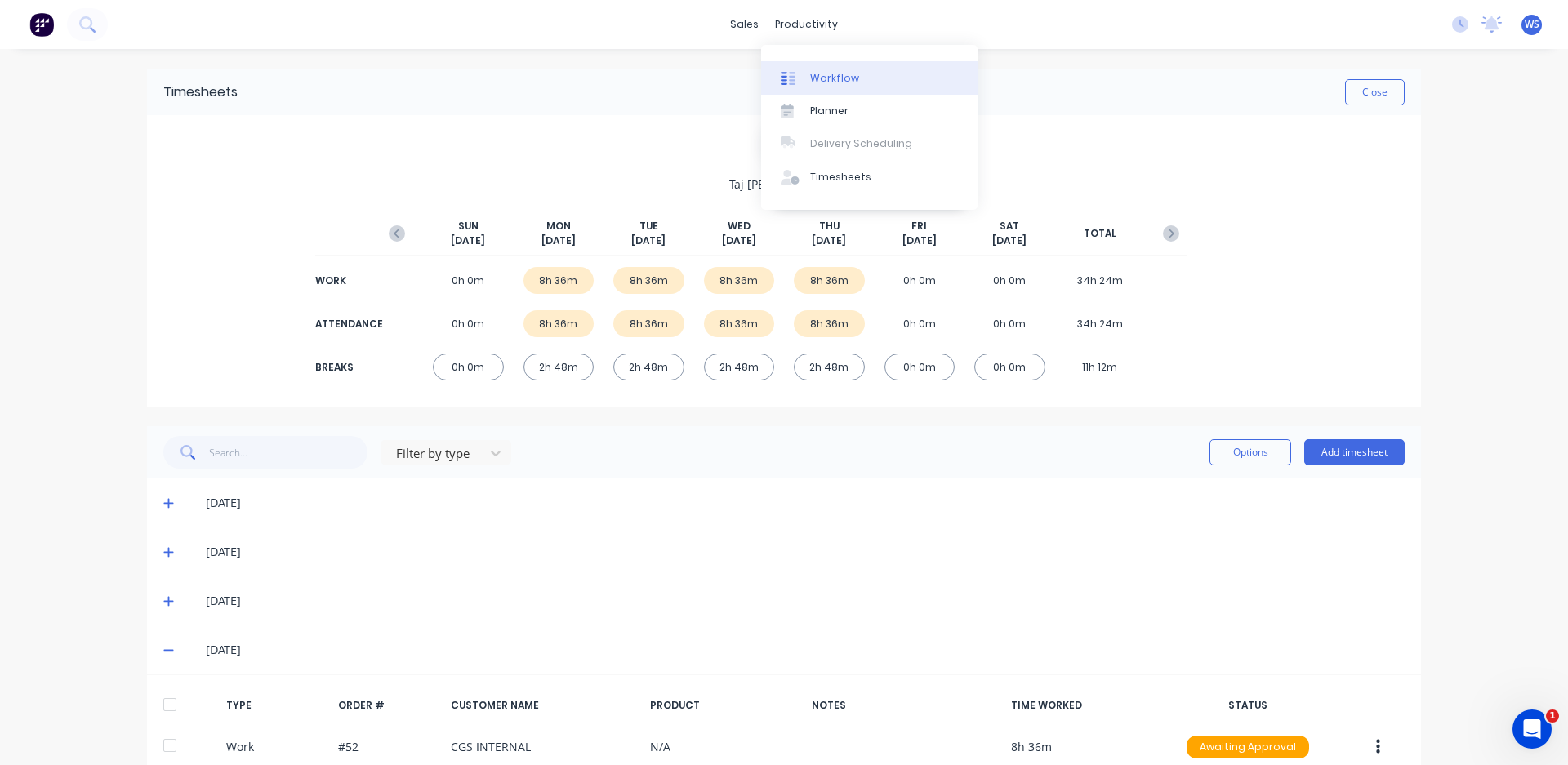
click at [805, 80] on link "Workflow" at bounding box center [869, 78] width 216 height 33
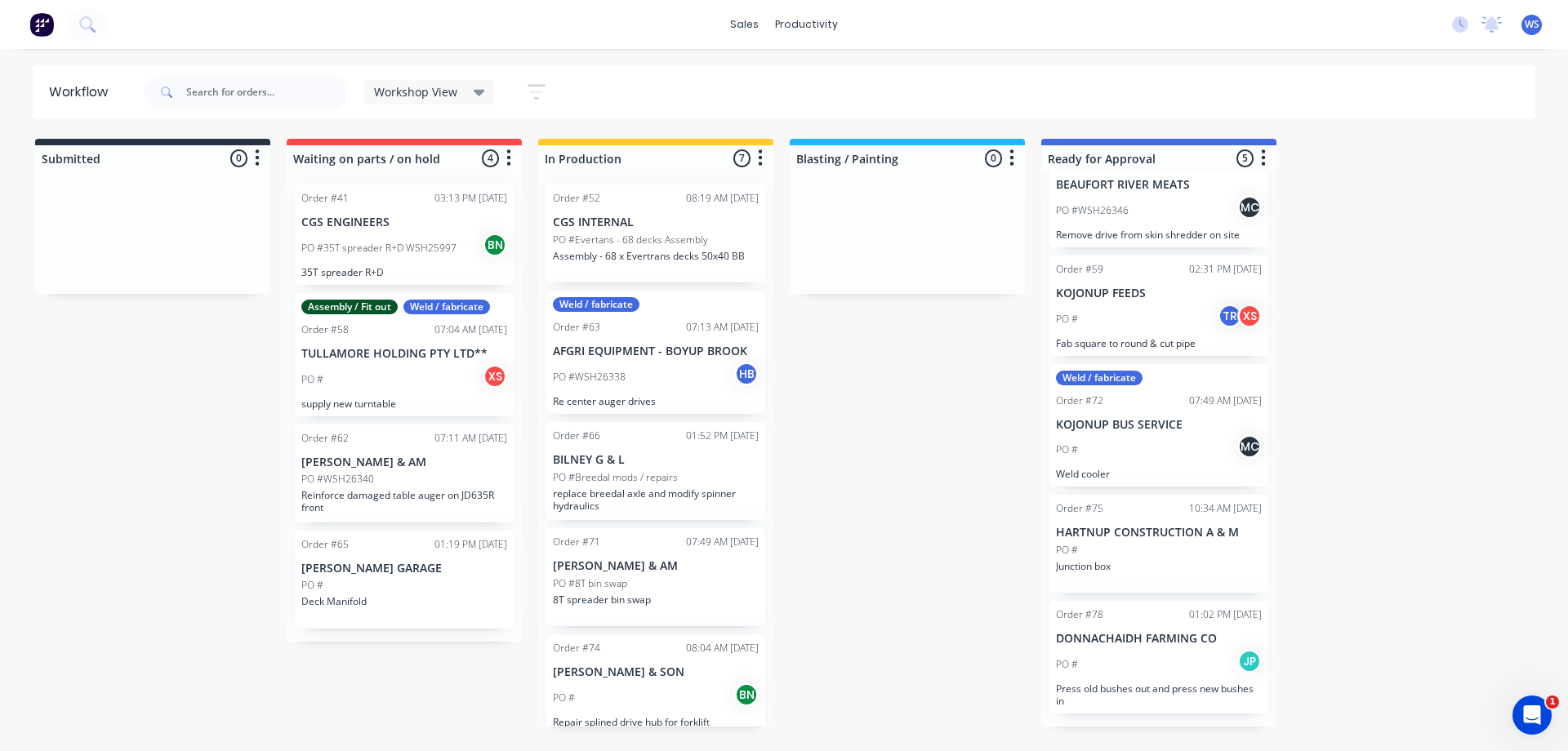
scroll to position [67, 0]
